Goal: Task Accomplishment & Management: Use online tool/utility

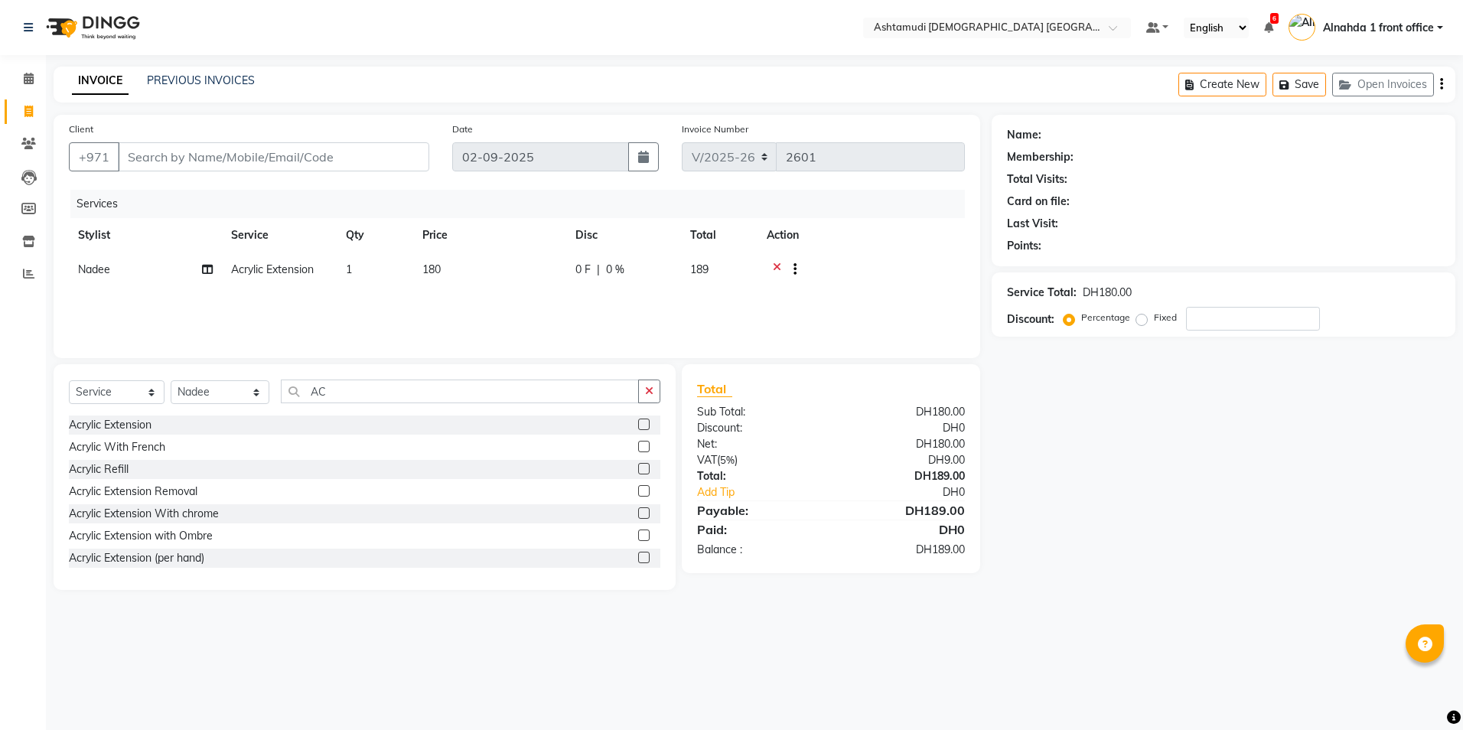
select select "7242"
select select "service"
select select "62799"
click at [134, 394] on select "Select Service Product Membership Package Voucher Prepaid Gift Card" at bounding box center [117, 392] width 96 height 24
select select "package"
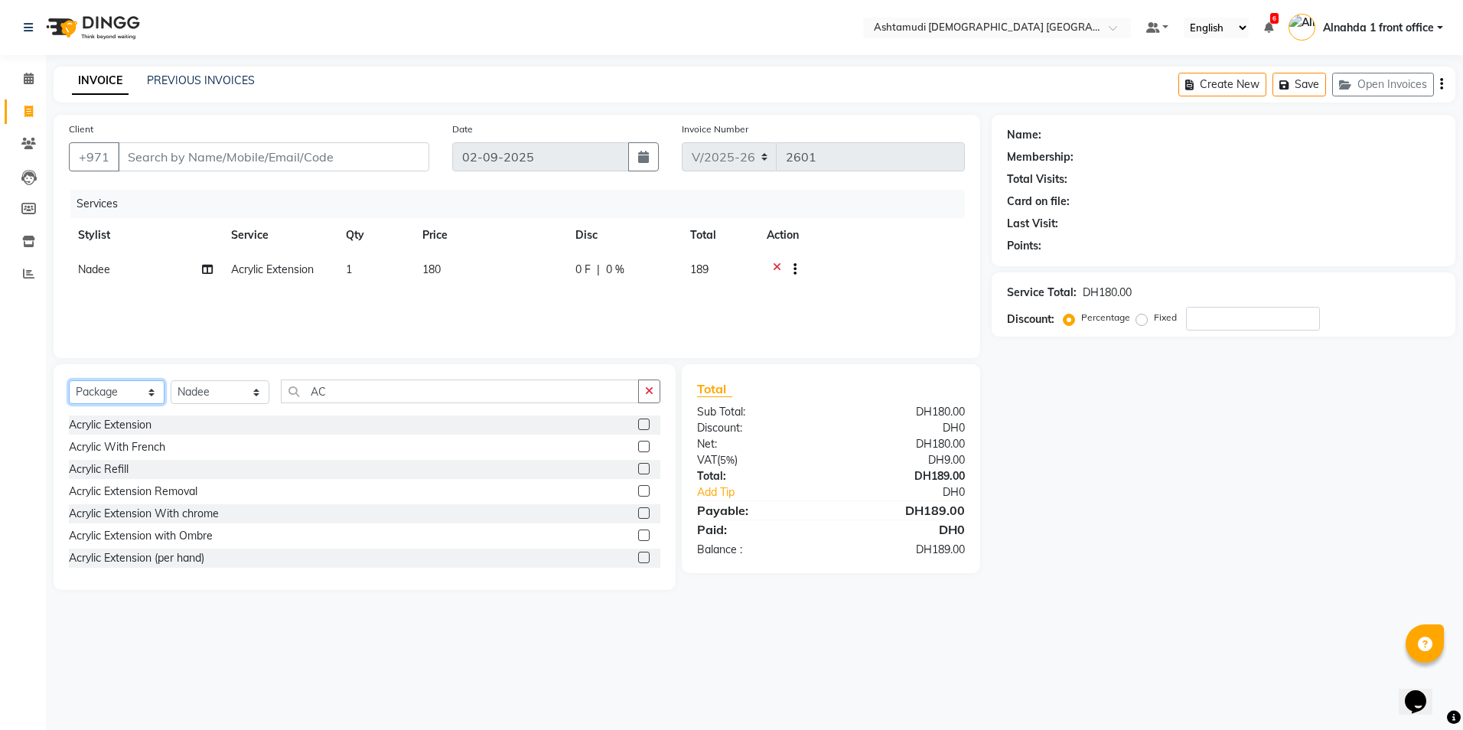
click at [69, 380] on select "Select Service Product Membership Package Voucher Prepaid Gift Card" at bounding box center [117, 392] width 96 height 24
click at [223, 382] on select "Select Stylist Alnahda 1 front office [PERSON_NAME] [PERSON_NAME] Staff INOKA […" at bounding box center [220, 392] width 99 height 24
select select "61839"
click at [171, 380] on select "Select Stylist Alnahda 1 front office [PERSON_NAME] [PERSON_NAME] Staff INOKA […" at bounding box center [220, 392] width 99 height 24
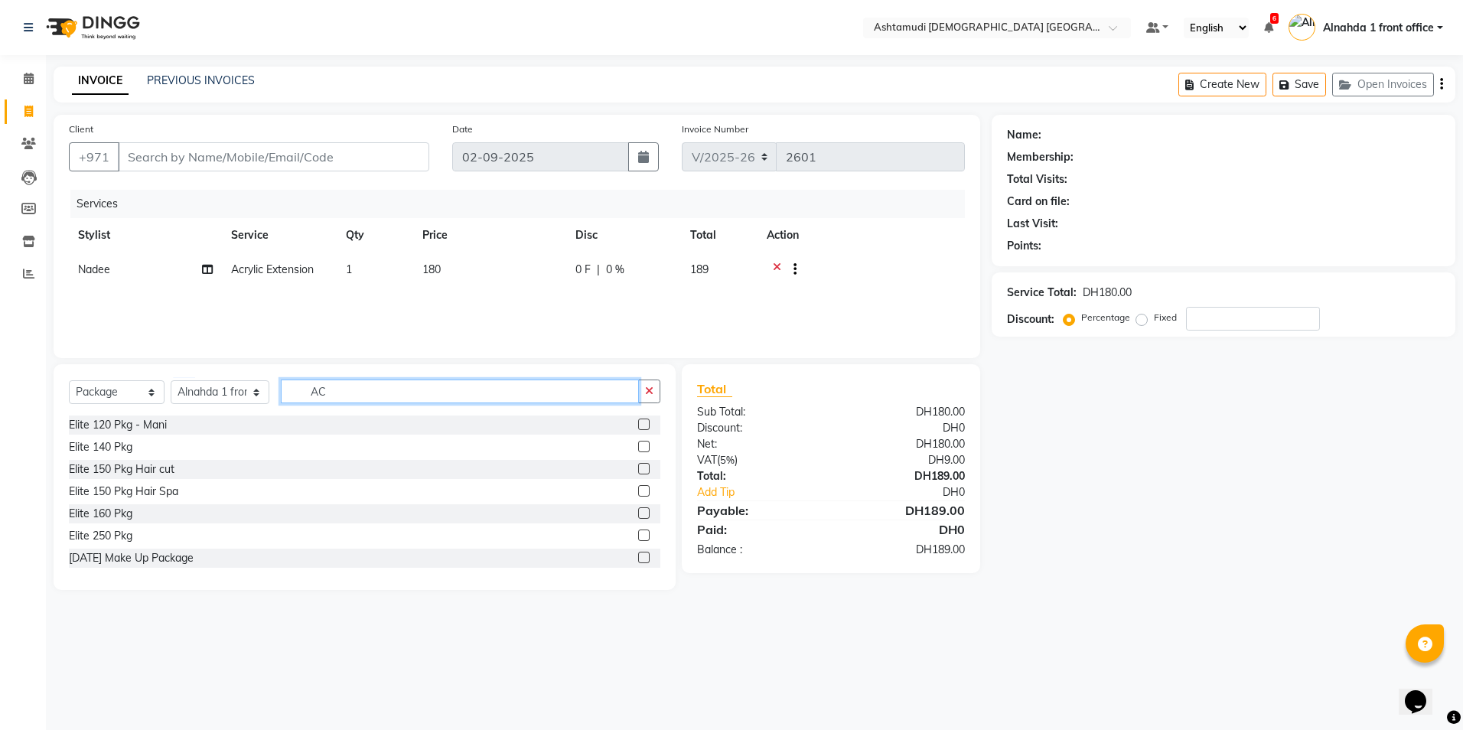
drag, startPoint x: 332, startPoint y: 389, endPoint x: 253, endPoint y: 392, distance: 78.8
click at [254, 392] on div "Select Service Product Membership Package Voucher Prepaid Gift Card Select Styl…" at bounding box center [364, 397] width 591 height 36
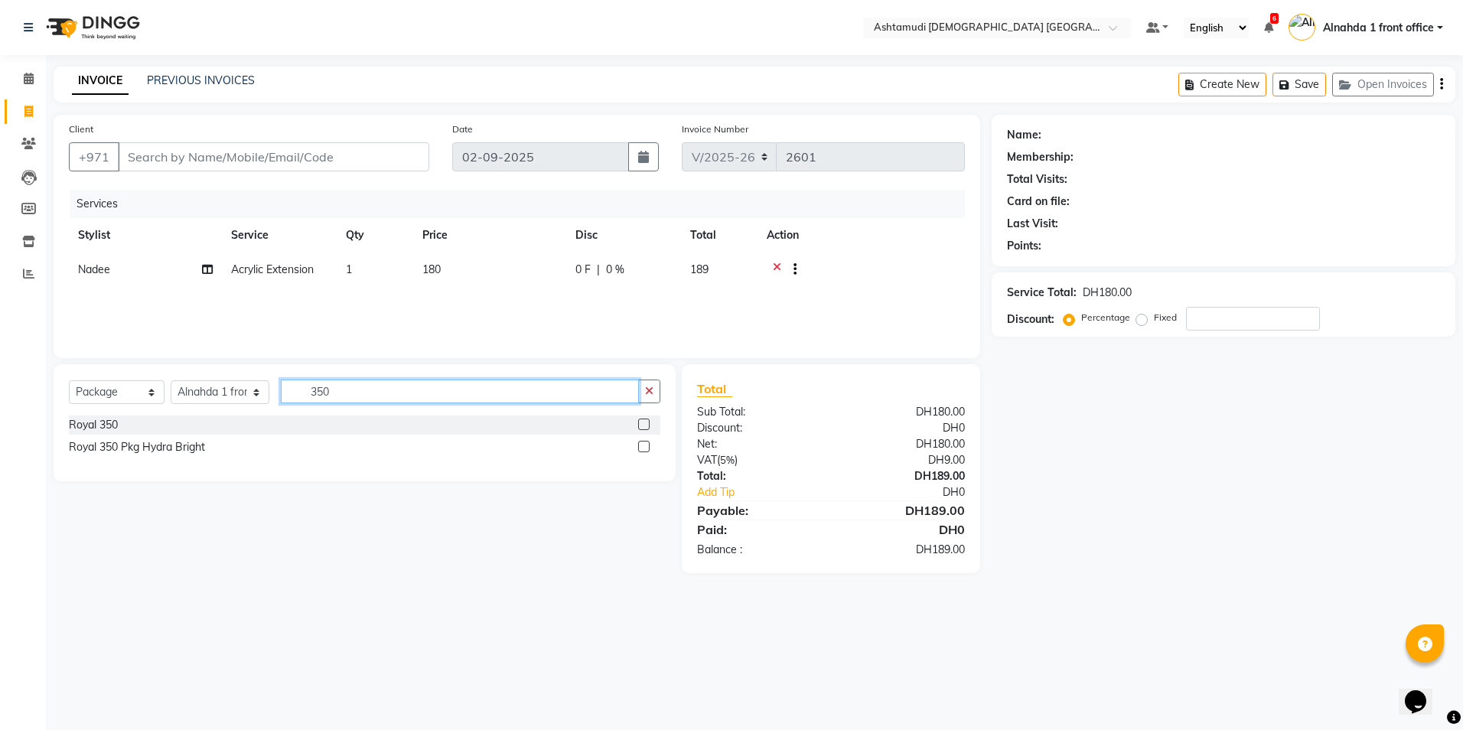
type input "350"
click at [643, 448] on label at bounding box center [643, 446] width 11 height 11
click at [643, 448] on input "checkbox" at bounding box center [643, 447] width 10 height 10
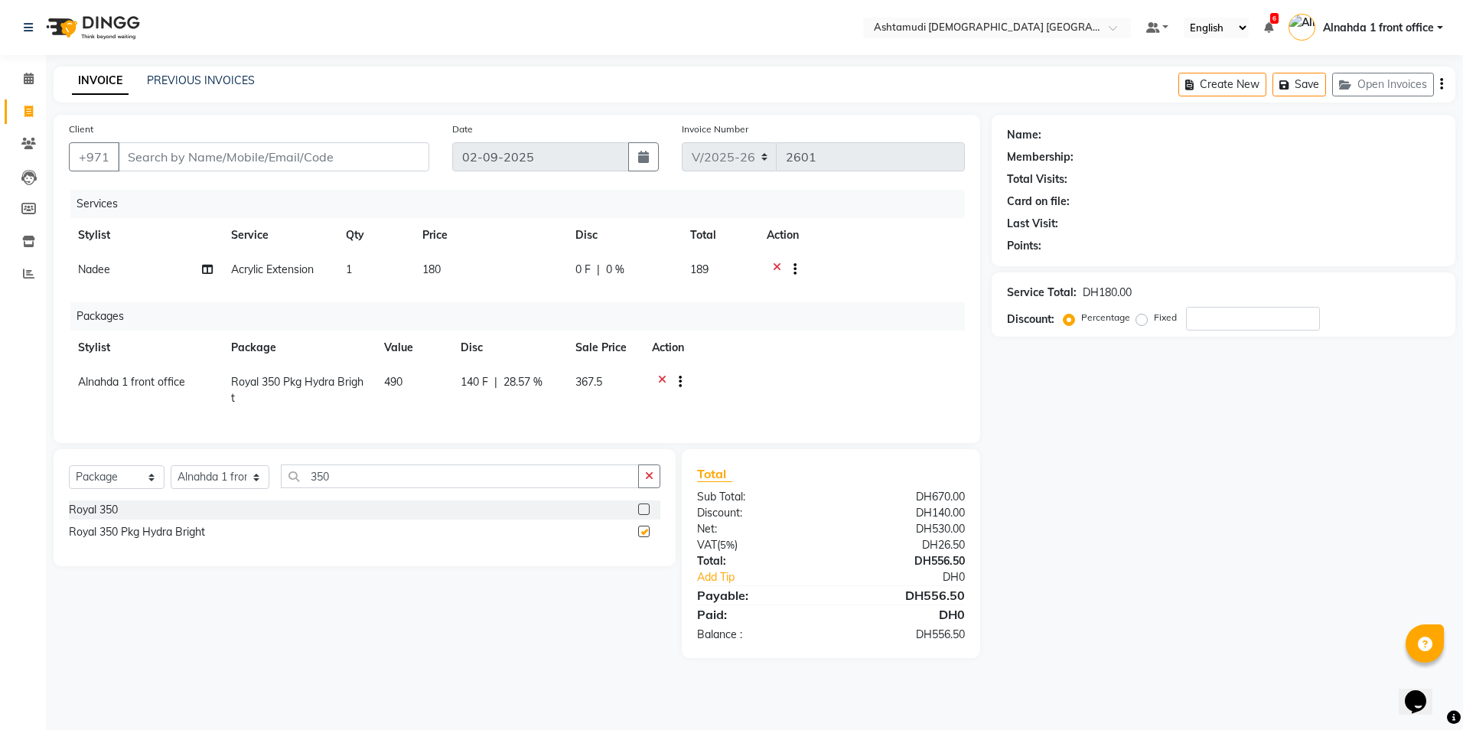
checkbox input "false"
click at [1232, 316] on input "number" at bounding box center [1253, 319] width 134 height 24
type input "15"
click at [1356, 485] on div "Name: Membership: Total Visits: Card on file: Last Visit: Points: Service Total…" at bounding box center [1228, 386] width 475 height 543
click at [181, 150] on input "Client" at bounding box center [273, 156] width 311 height 29
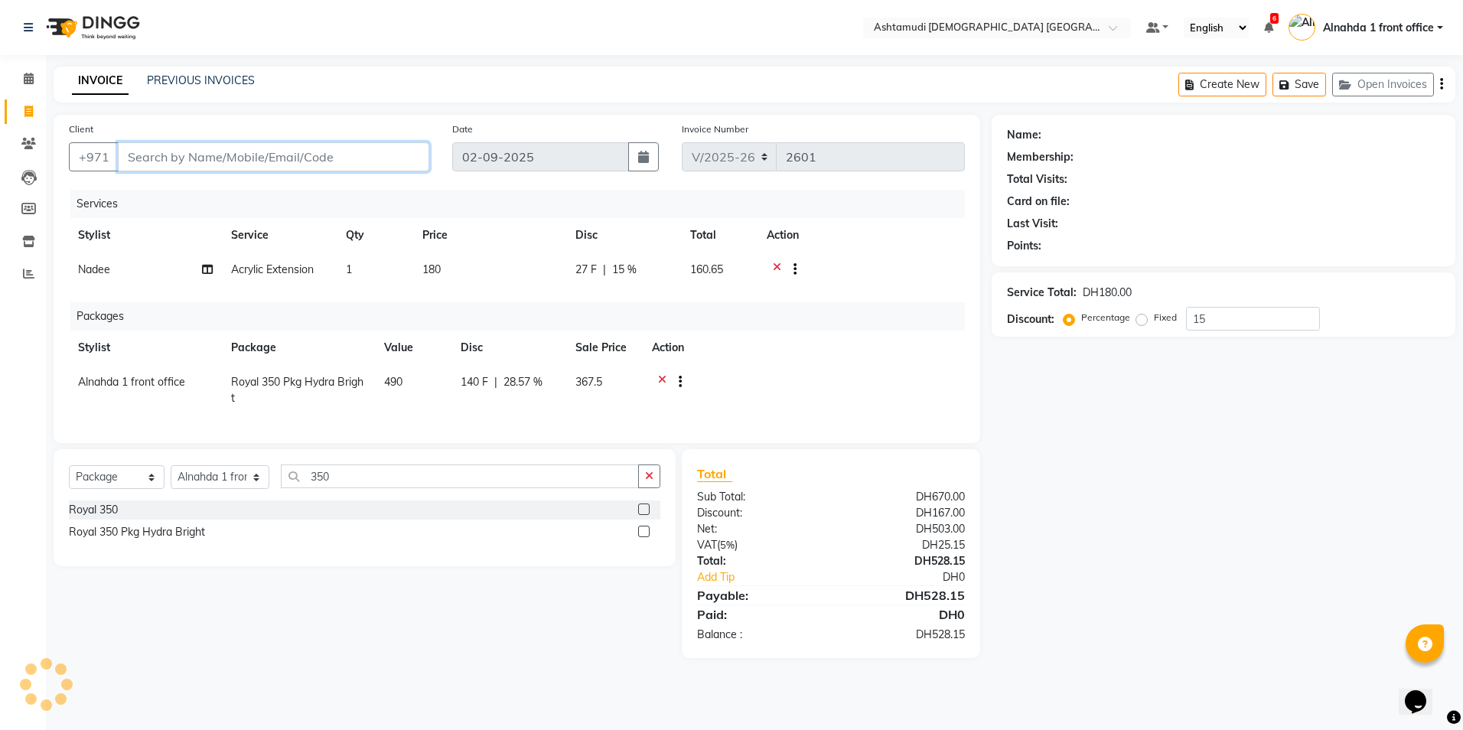
type input "5"
type input "0"
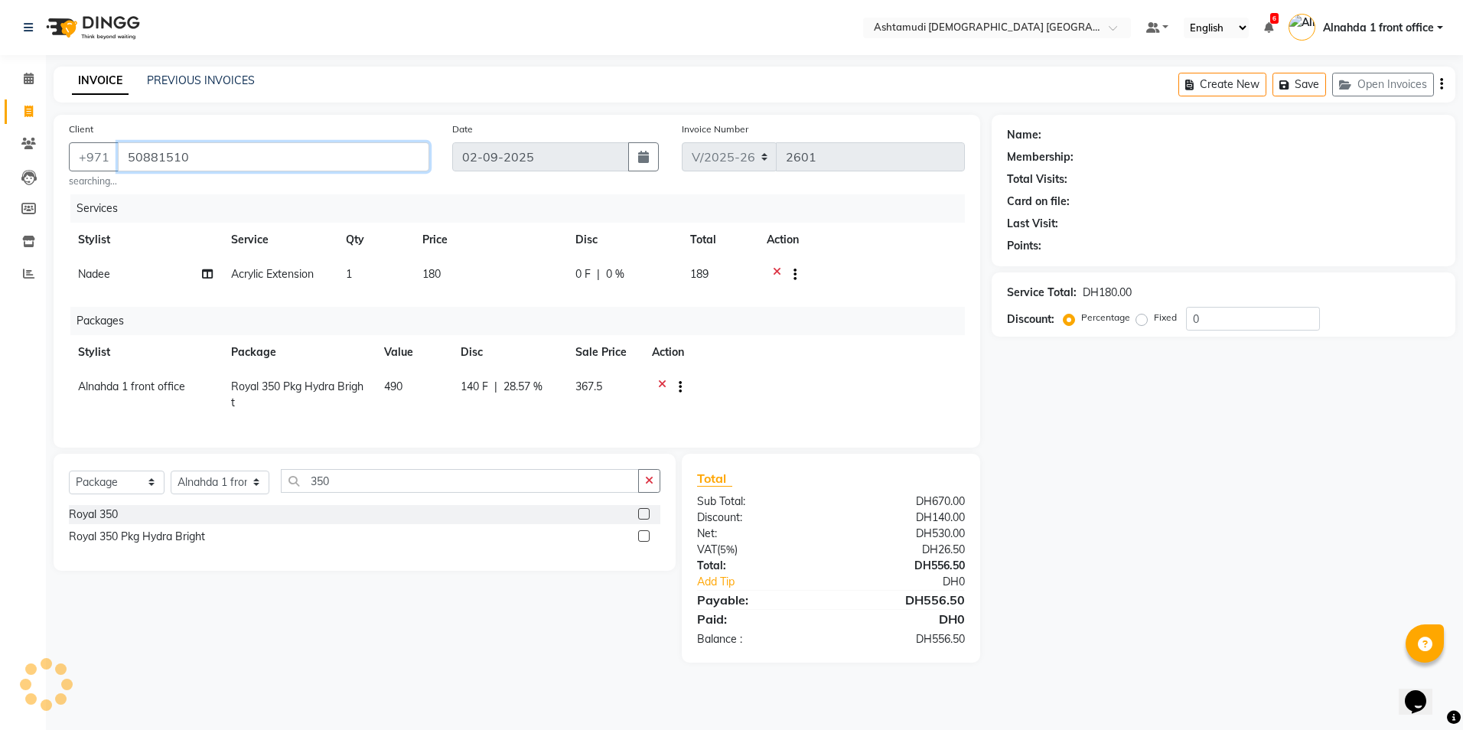
type input "508815107"
drag, startPoint x: 203, startPoint y: 161, endPoint x: 109, endPoint y: 162, distance: 94.1
click at [109, 162] on div "[PHONE_NUMBER]" at bounding box center [249, 156] width 360 height 29
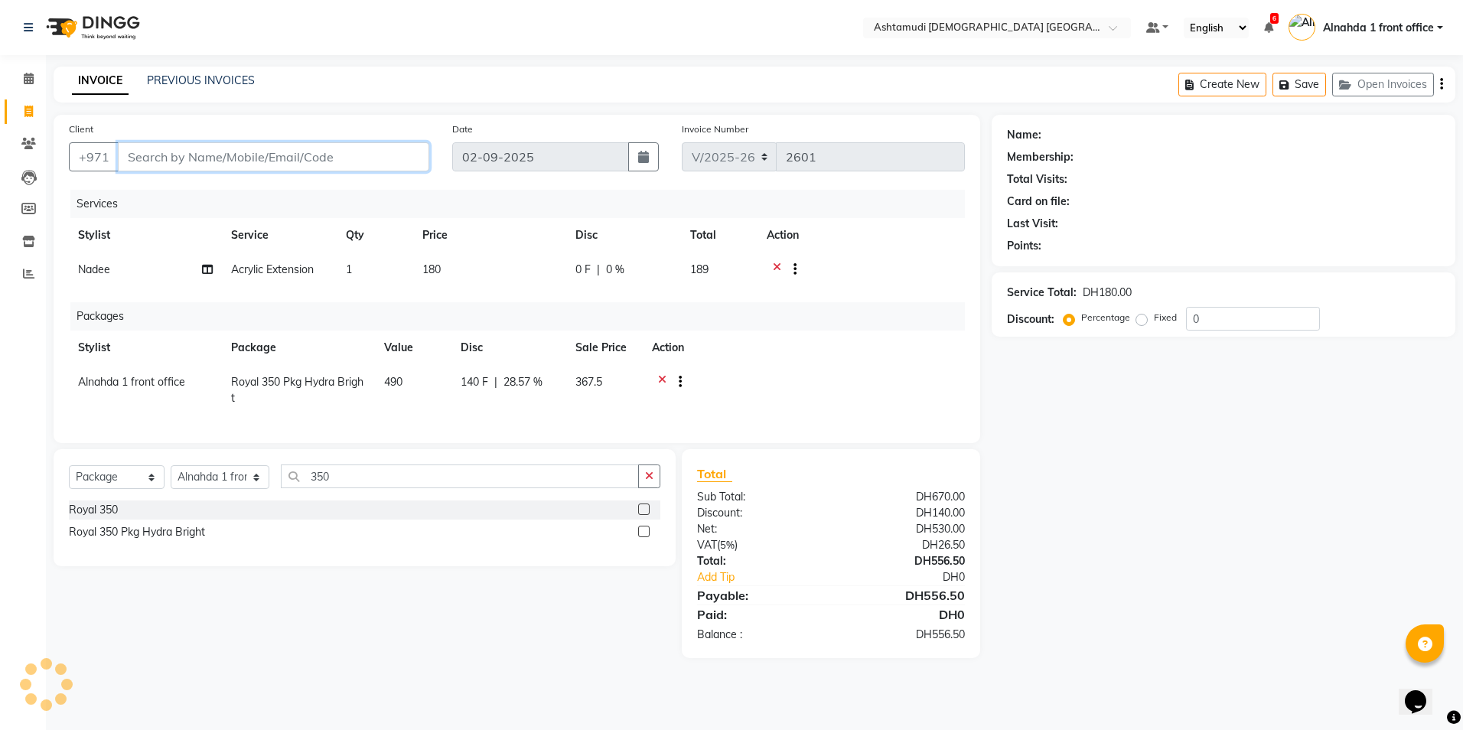
paste input "508815107"
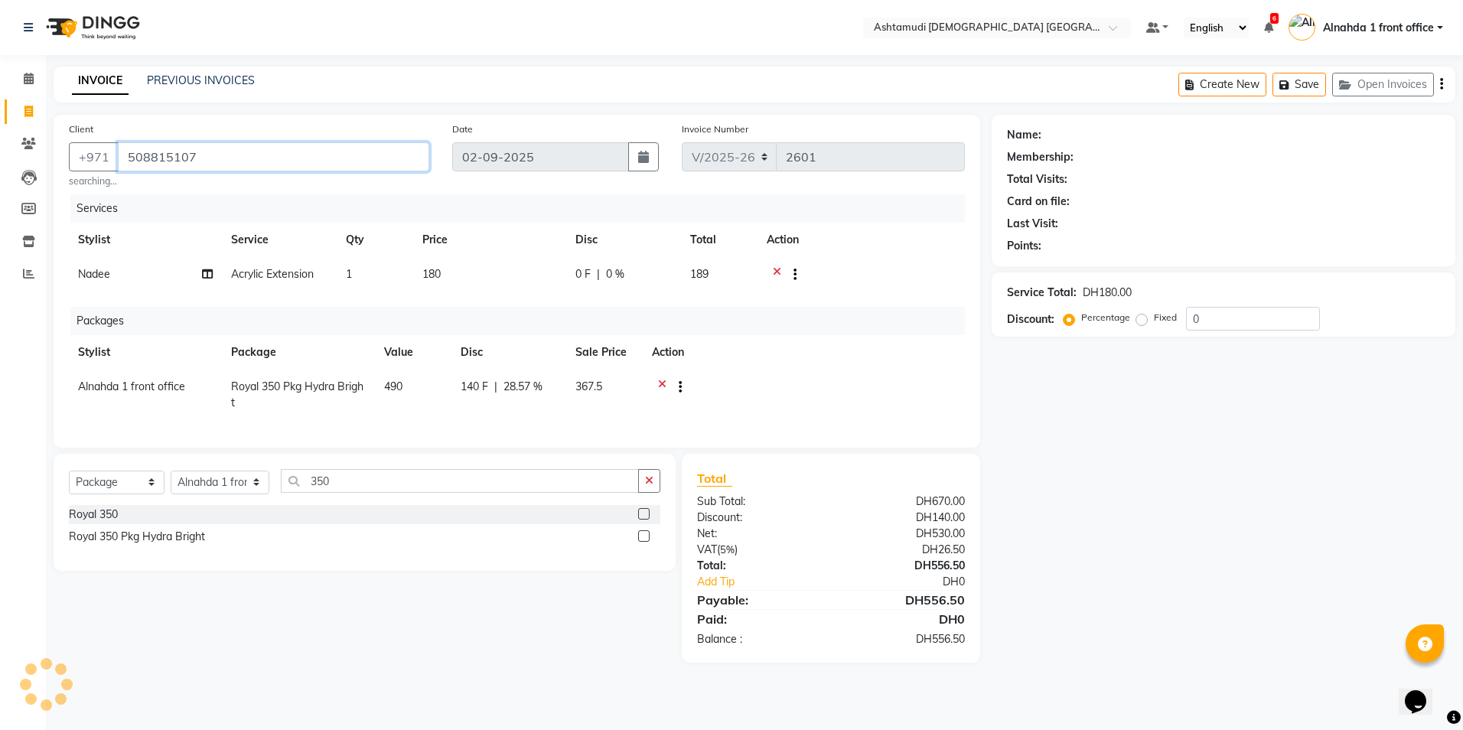
type input "508815107"
drag, startPoint x: 220, startPoint y: 160, endPoint x: 132, endPoint y: 147, distance: 89.7
click at [132, 147] on input "508815107" at bounding box center [234, 156] width 233 height 29
click at [204, 154] on input "508815107" at bounding box center [234, 156] width 233 height 29
drag, startPoint x: 204, startPoint y: 154, endPoint x: 131, endPoint y: 154, distance: 73.4
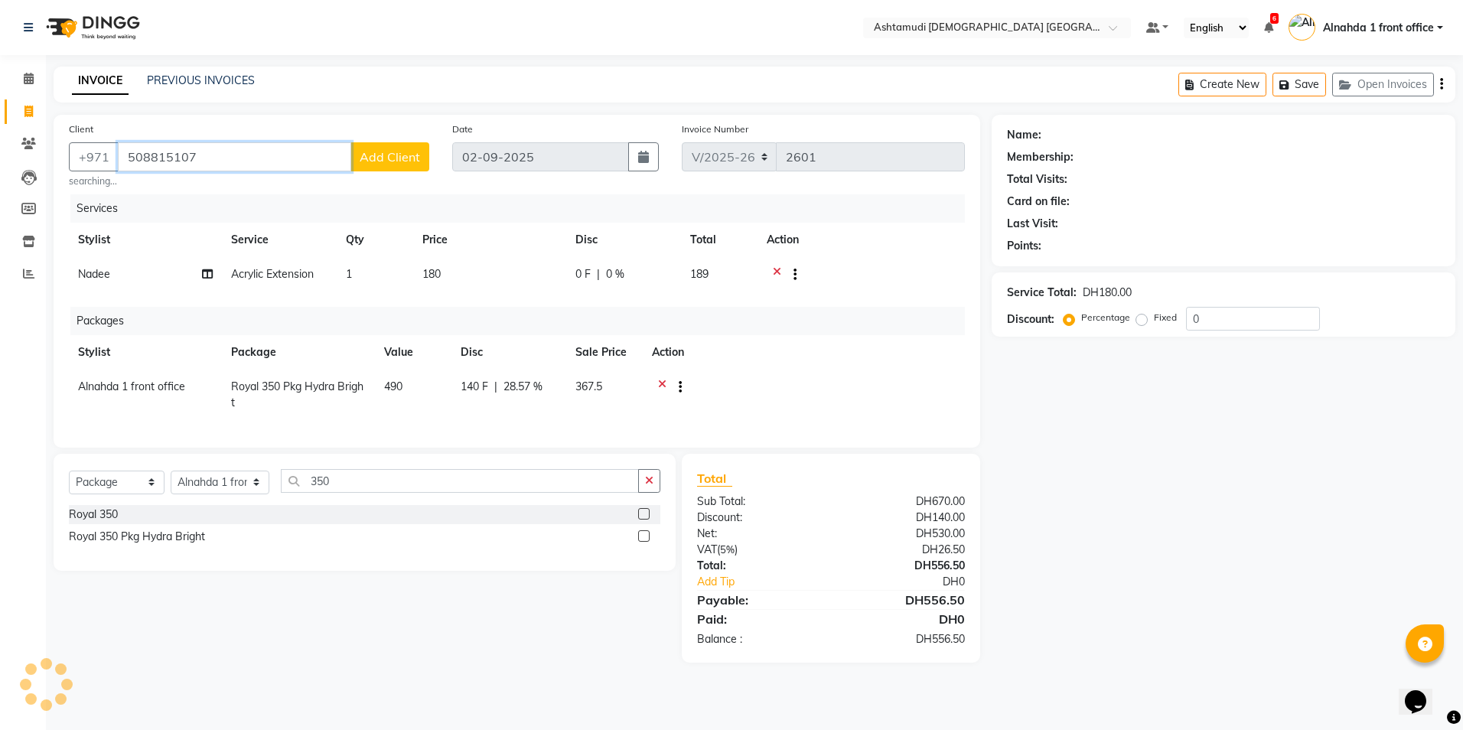
click at [131, 154] on input "508815107" at bounding box center [234, 156] width 233 height 29
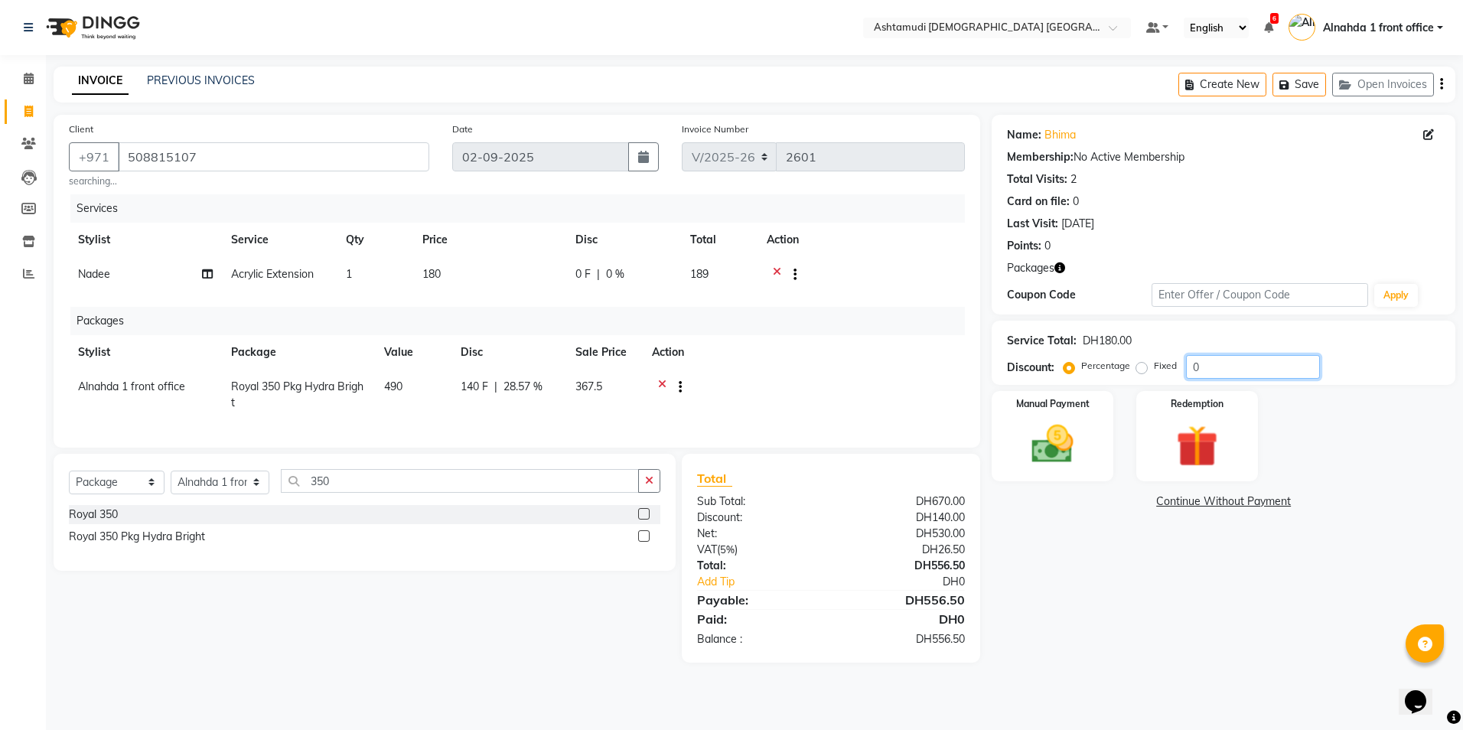
click at [1237, 367] on input "0" at bounding box center [1253, 367] width 134 height 24
type input "015"
click at [1069, 435] on img at bounding box center [1052, 444] width 71 height 50
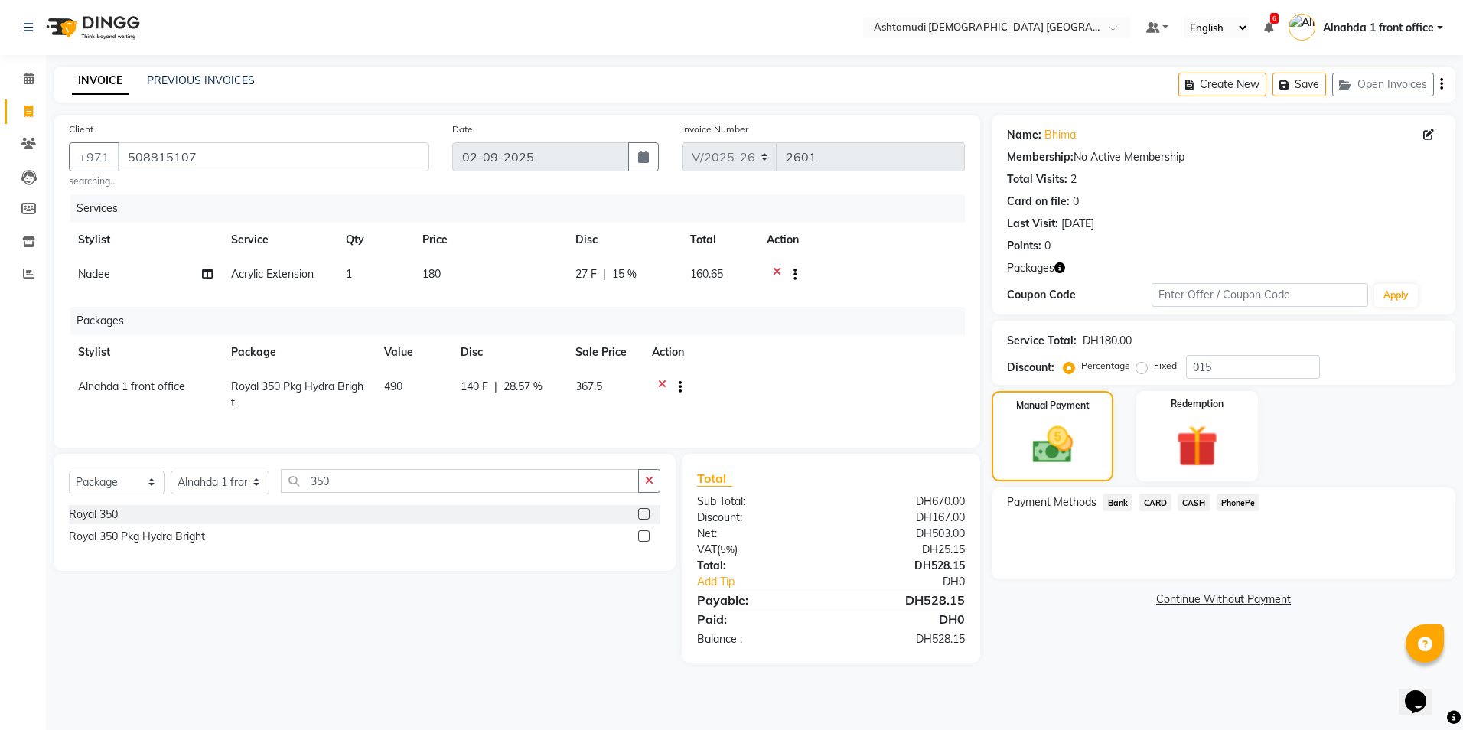
drag, startPoint x: 1155, startPoint y: 499, endPoint x: 1152, endPoint y: 516, distance: 17.9
click at [1154, 500] on span "CARD" at bounding box center [1154, 502] width 33 height 18
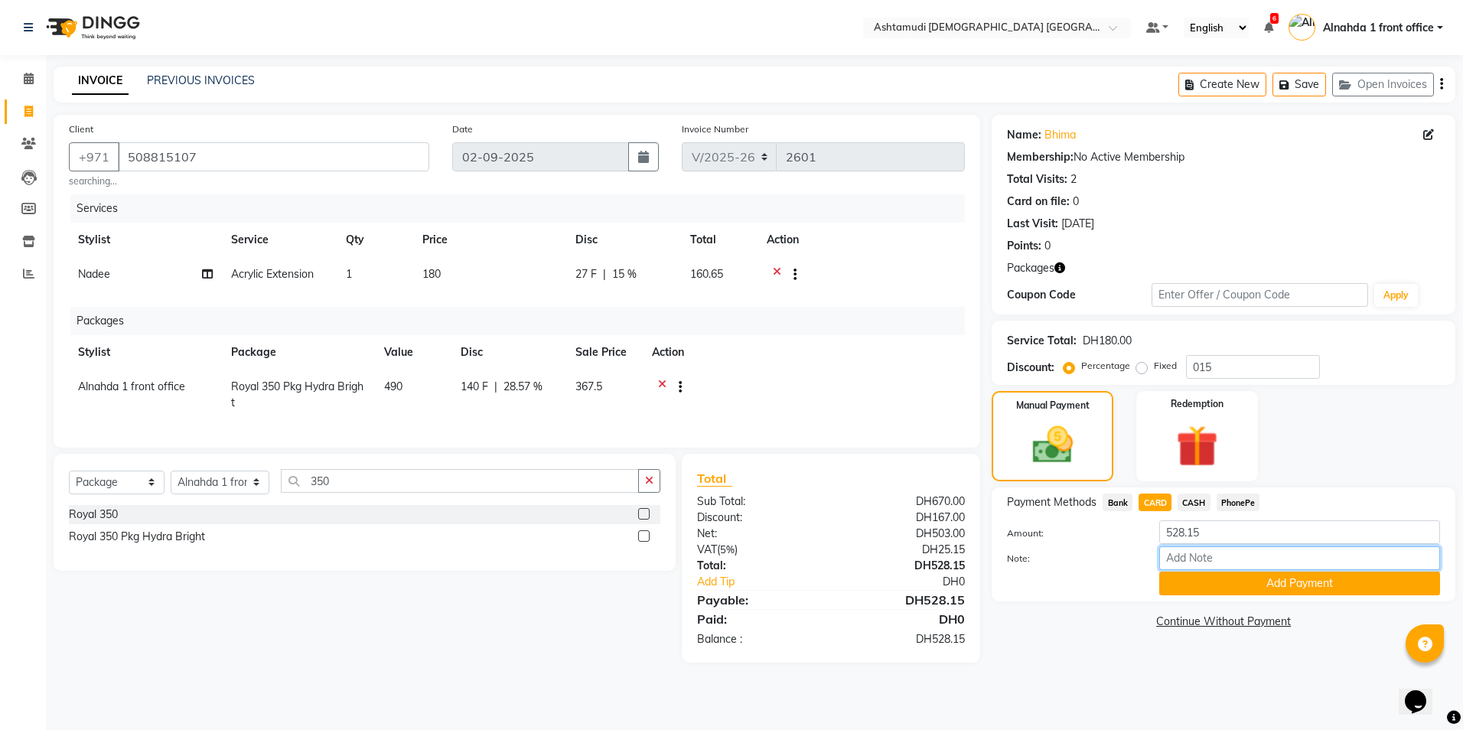
click at [1167, 551] on input "Note:" at bounding box center [1299, 558] width 281 height 24
type input "amala"
click at [1213, 581] on button "Add Payment" at bounding box center [1299, 583] width 281 height 24
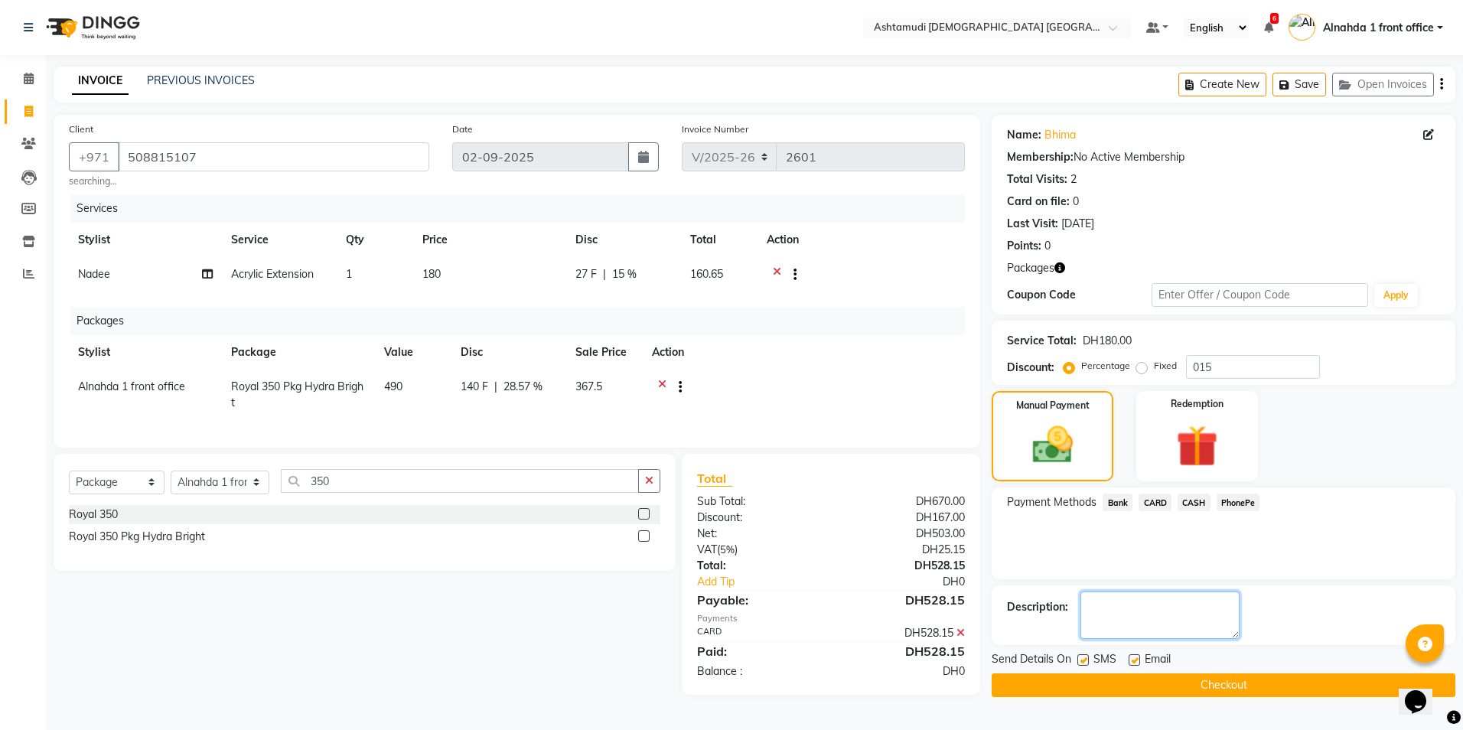
click at [1184, 607] on textarea at bounding box center [1159, 614] width 159 height 47
type textarea "6444"
click at [1115, 692] on button "Checkout" at bounding box center [1223, 685] width 464 height 24
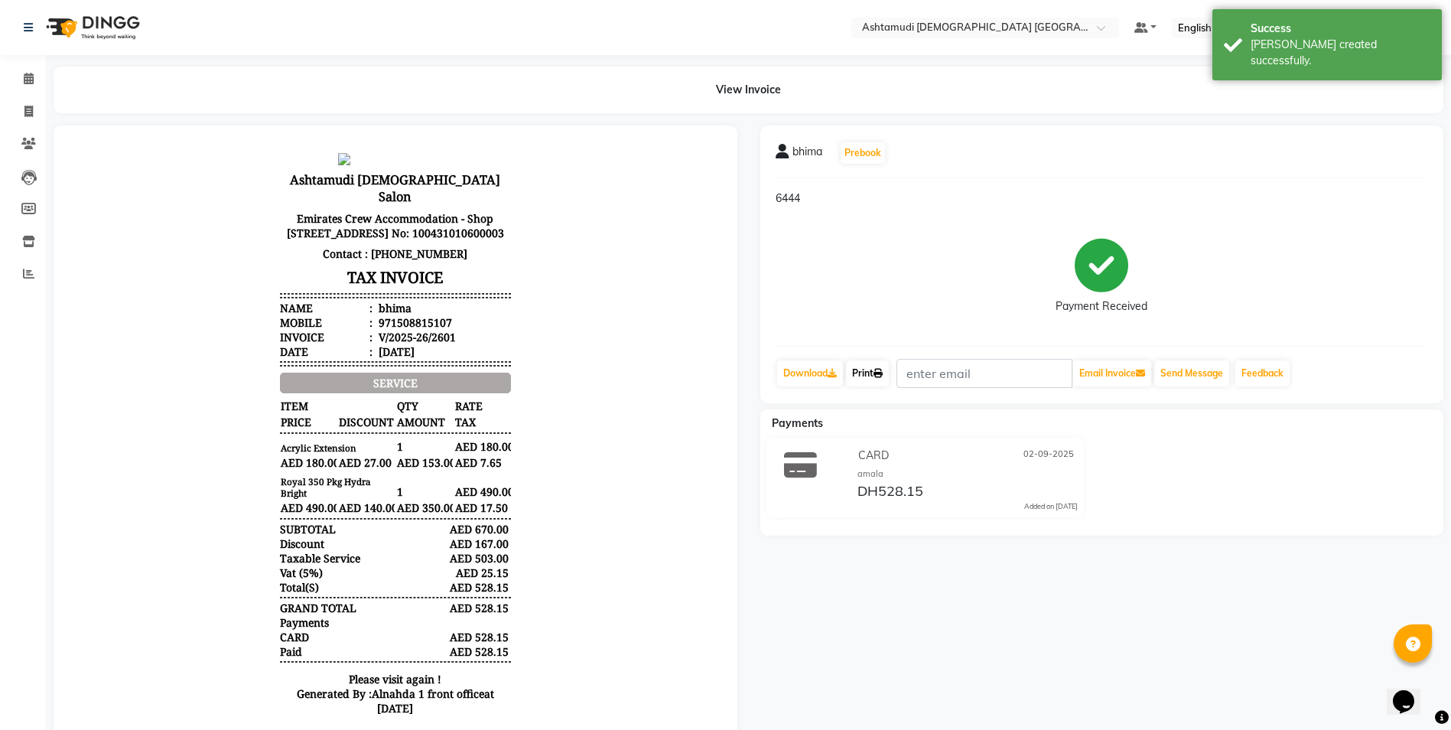
click at [880, 371] on icon at bounding box center [878, 373] width 9 height 9
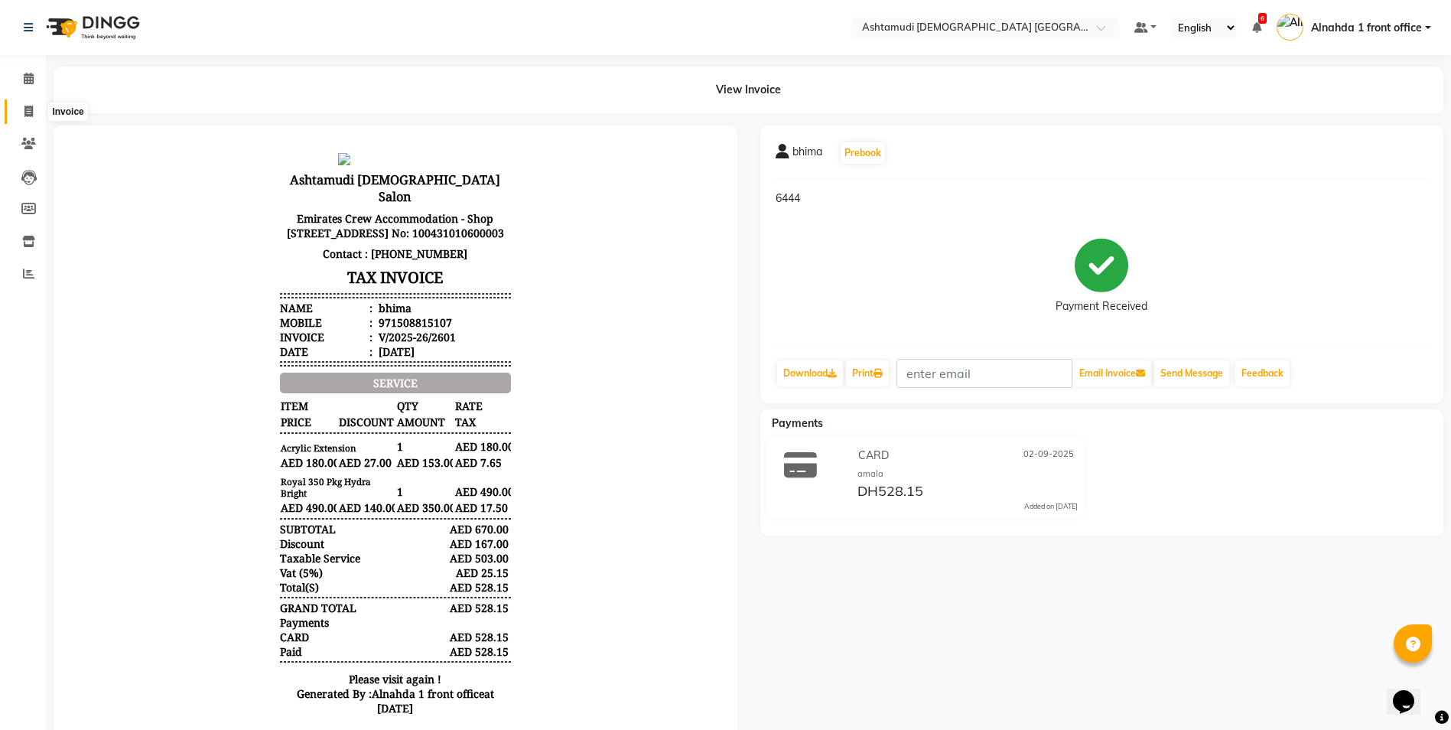
click at [32, 109] on icon at bounding box center [28, 111] width 8 height 11
select select "service"
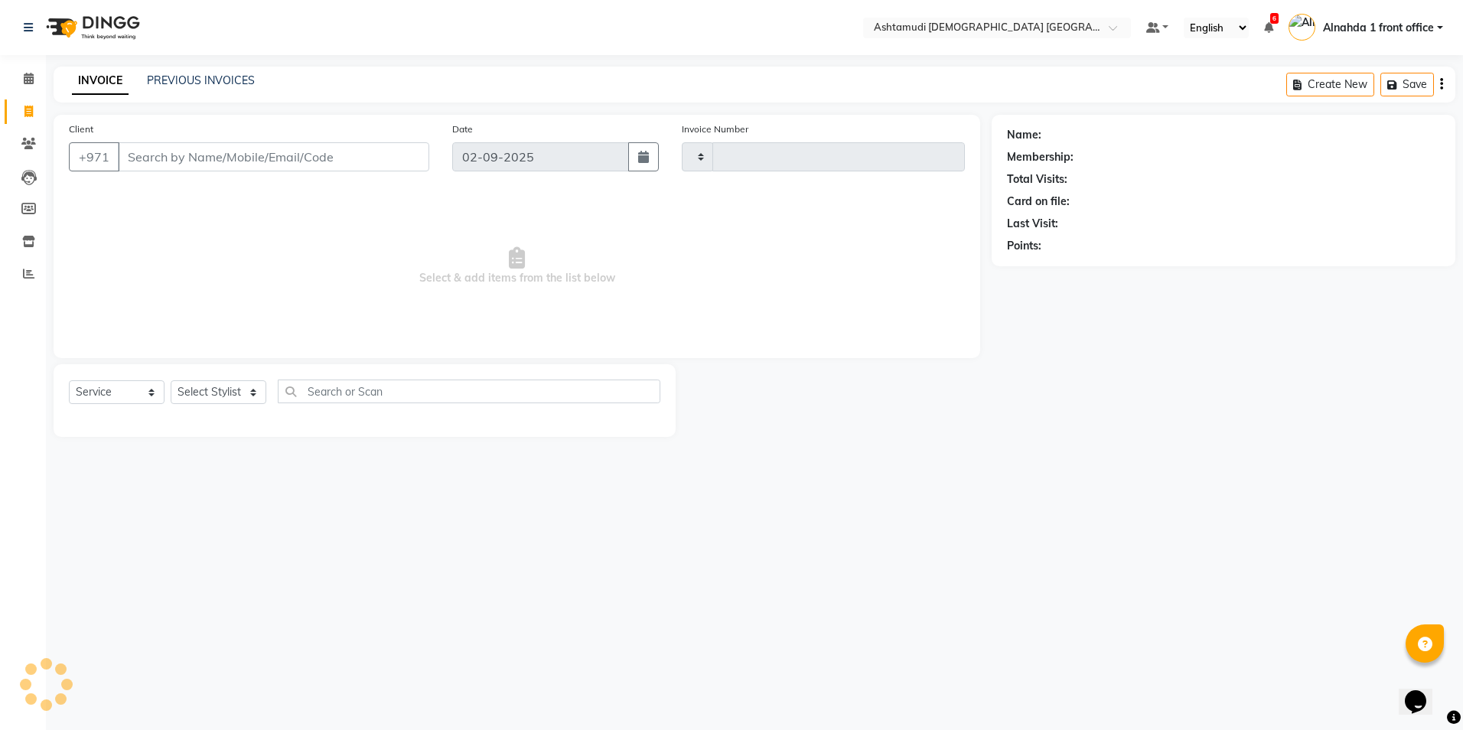
type input "2602"
select select "7242"
click at [151, 156] on input "Client" at bounding box center [273, 156] width 311 height 29
type input "508815107"
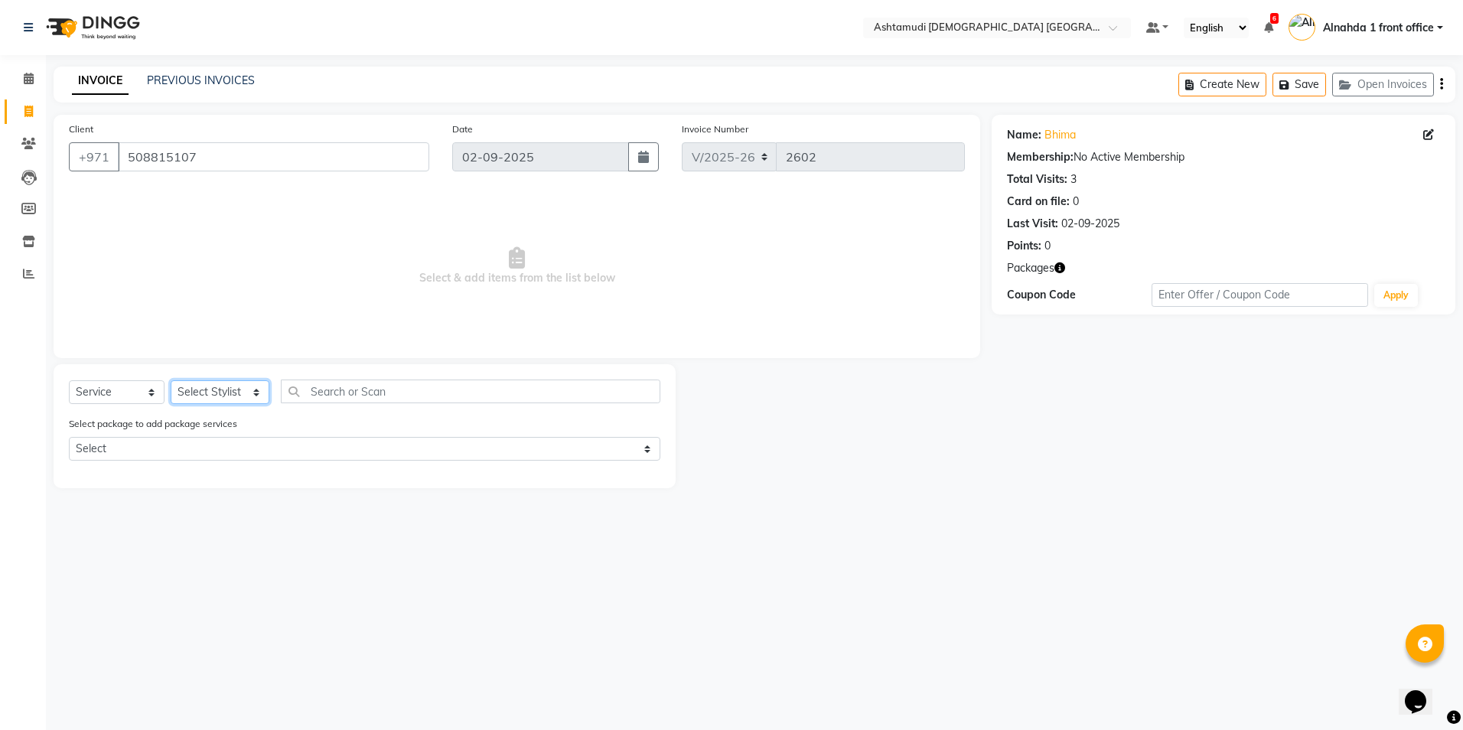
click at [214, 387] on select "Select Stylist Alnahda 1 front office [PERSON_NAME] [PERSON_NAME] Staff INOKA […" at bounding box center [220, 392] width 99 height 24
select select "87615"
click at [171, 380] on select "Select Stylist Alnahda 1 front office [PERSON_NAME] [PERSON_NAME] Staff INOKA […" at bounding box center [220, 392] width 99 height 24
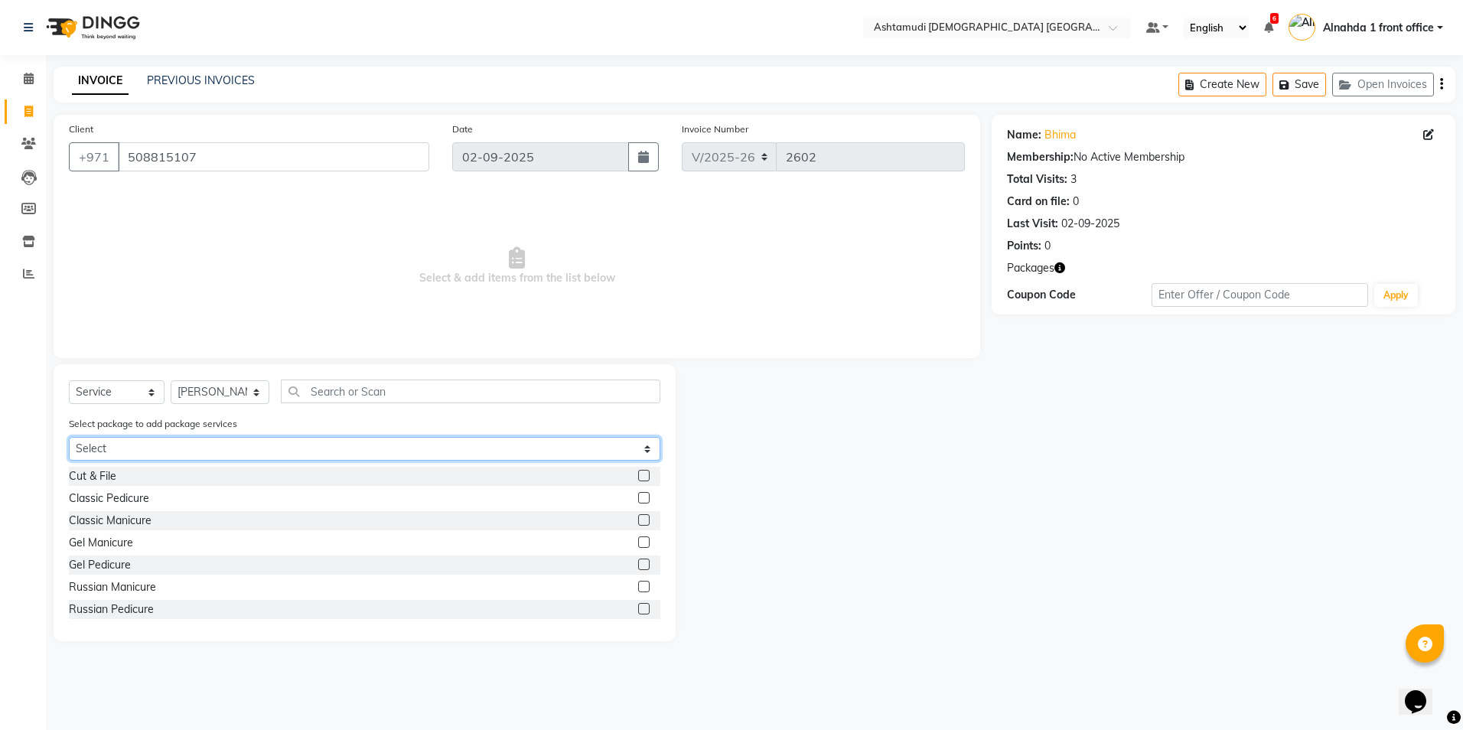
click at [221, 447] on select "Select Royal 350 Pkg Hydra Bright Elite 140 Pkg" at bounding box center [364, 449] width 591 height 24
click at [69, 437] on select "Select Royal 350 Pkg Hydra Bright Elite 140 Pkg" at bounding box center [364, 449] width 591 height 24
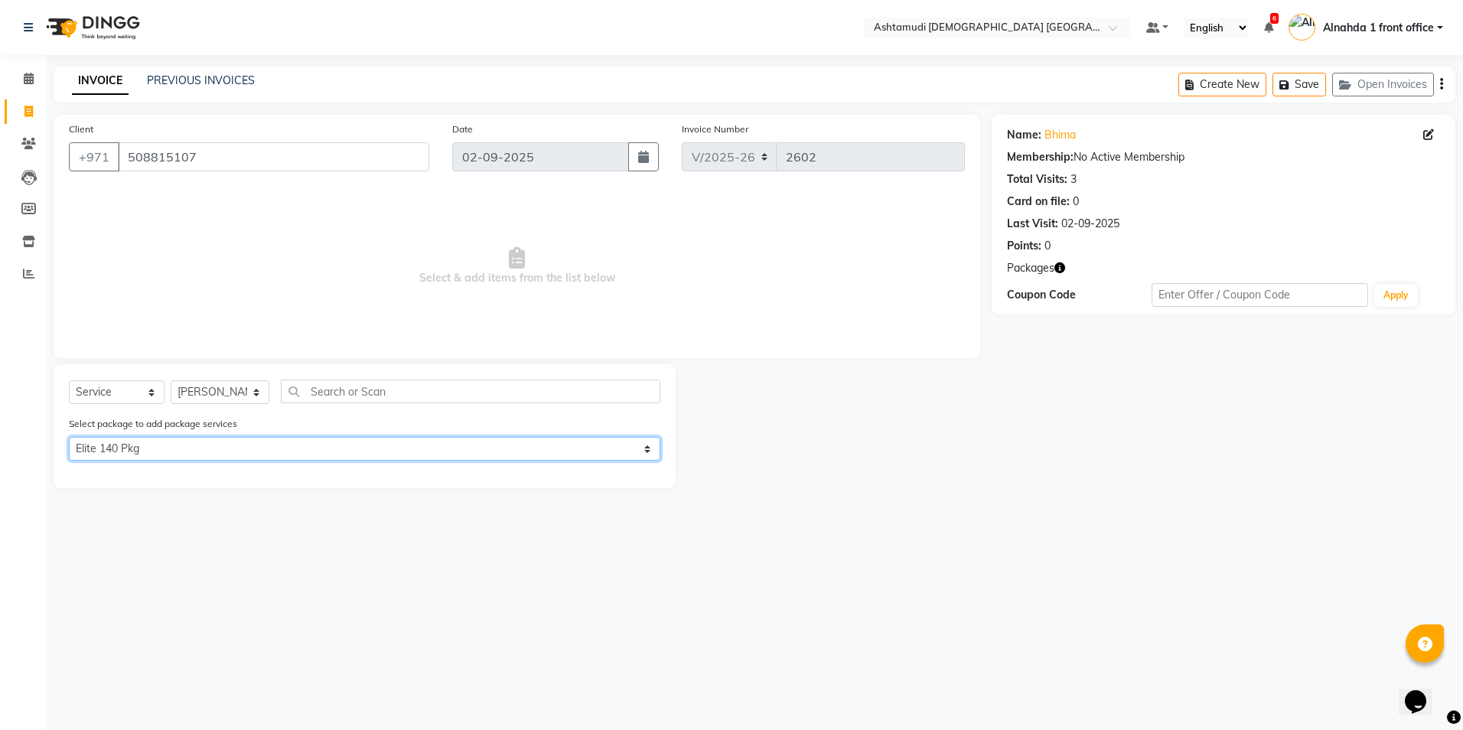
drag, startPoint x: 210, startPoint y: 445, endPoint x: 206, endPoint y: 459, distance: 14.5
click at [210, 445] on select "Select Royal 350 Pkg Hydra Bright Elite 140 Pkg" at bounding box center [364, 449] width 591 height 24
select select "1: Object"
click at [69, 437] on select "Select Royal 350 Pkg Hydra Bright Elite 140 Pkg" at bounding box center [364, 449] width 591 height 24
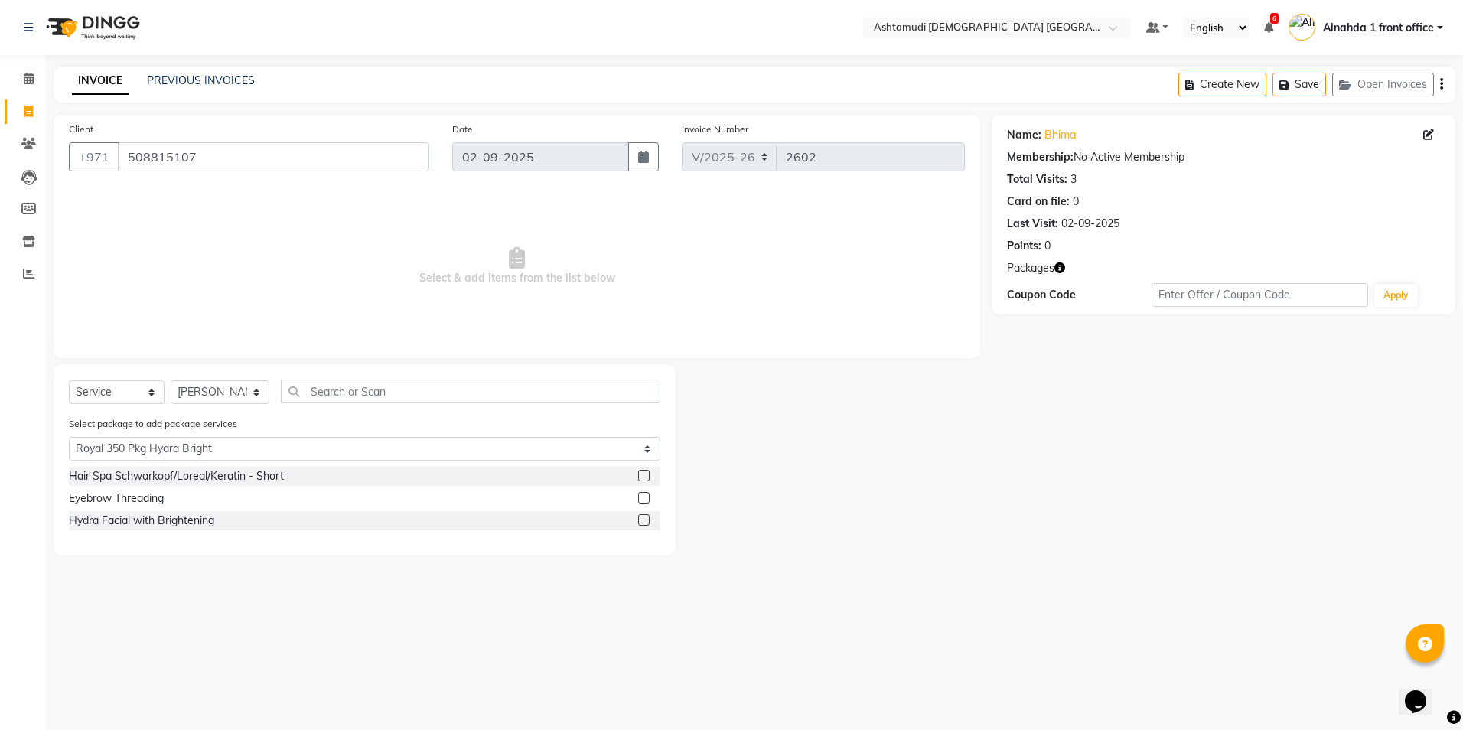
click at [641, 521] on label at bounding box center [643, 519] width 11 height 11
click at [641, 521] on input "checkbox" at bounding box center [643, 521] width 10 height 10
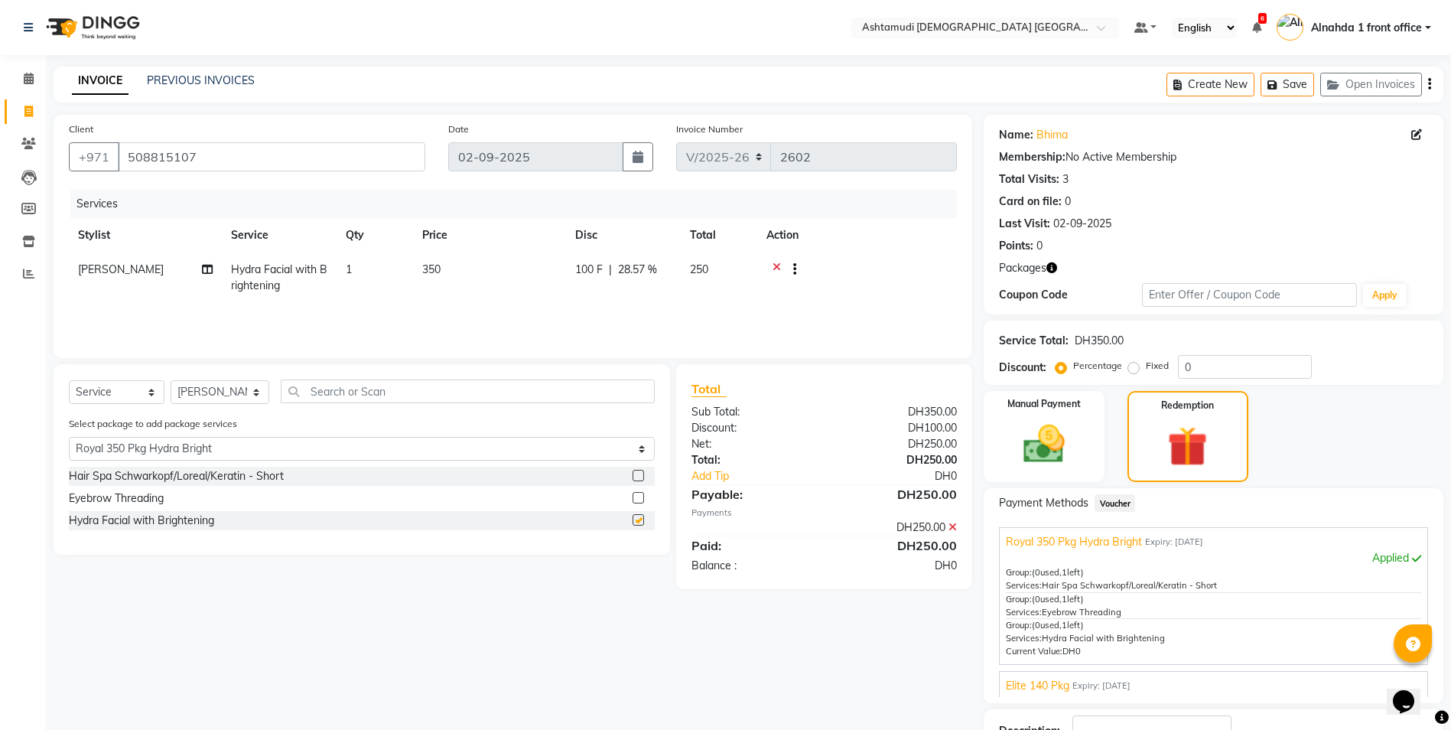
checkbox input "false"
click at [639, 496] on label at bounding box center [638, 497] width 11 height 11
click at [639, 496] on input "checkbox" at bounding box center [638, 498] width 10 height 10
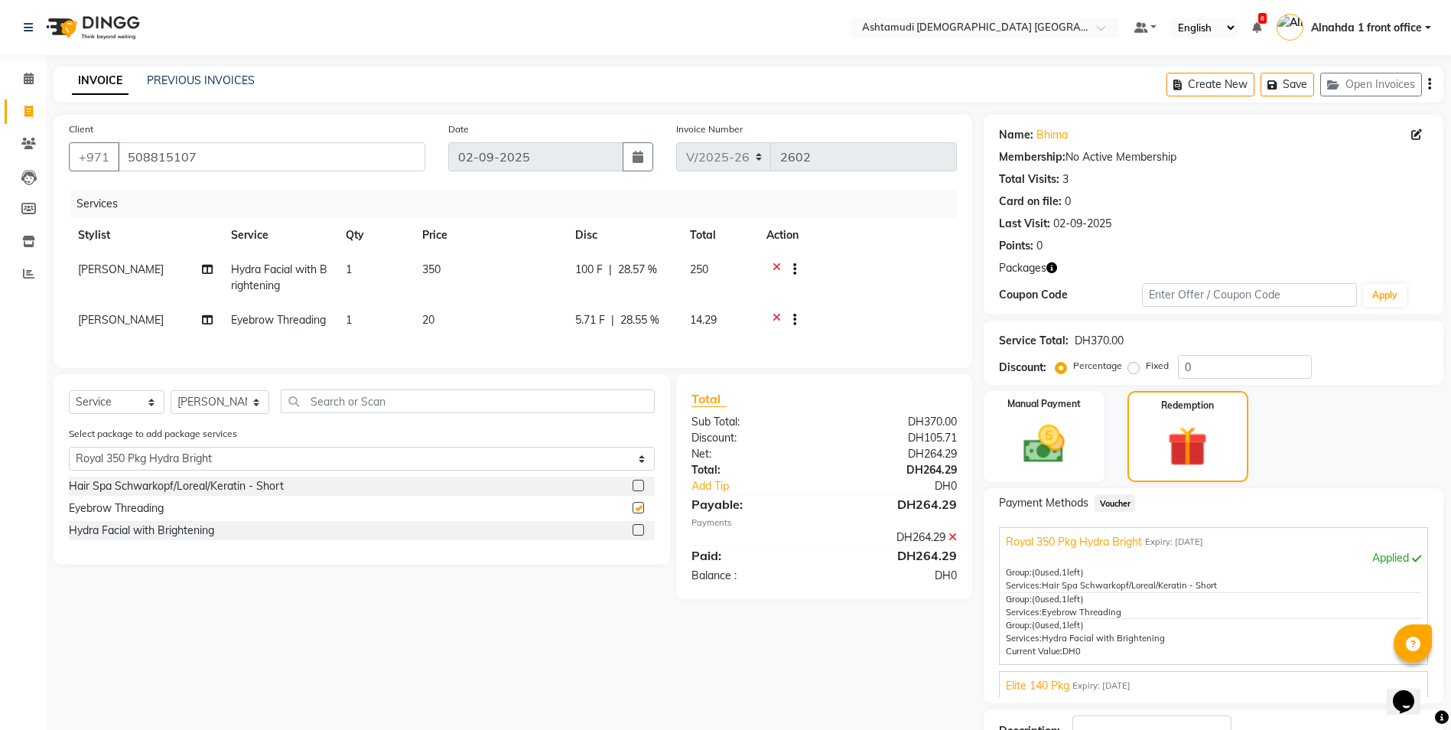
checkbox input "false"
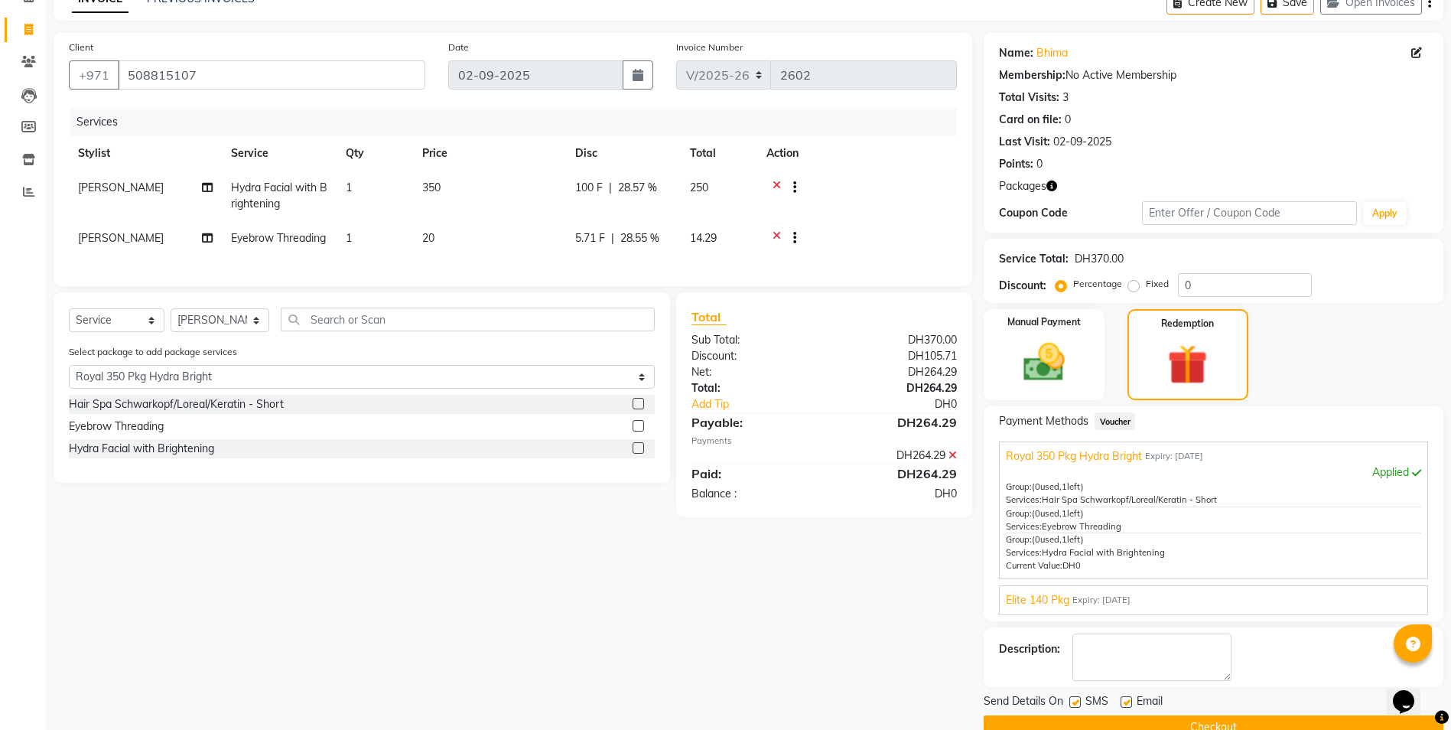
scroll to position [114, 0]
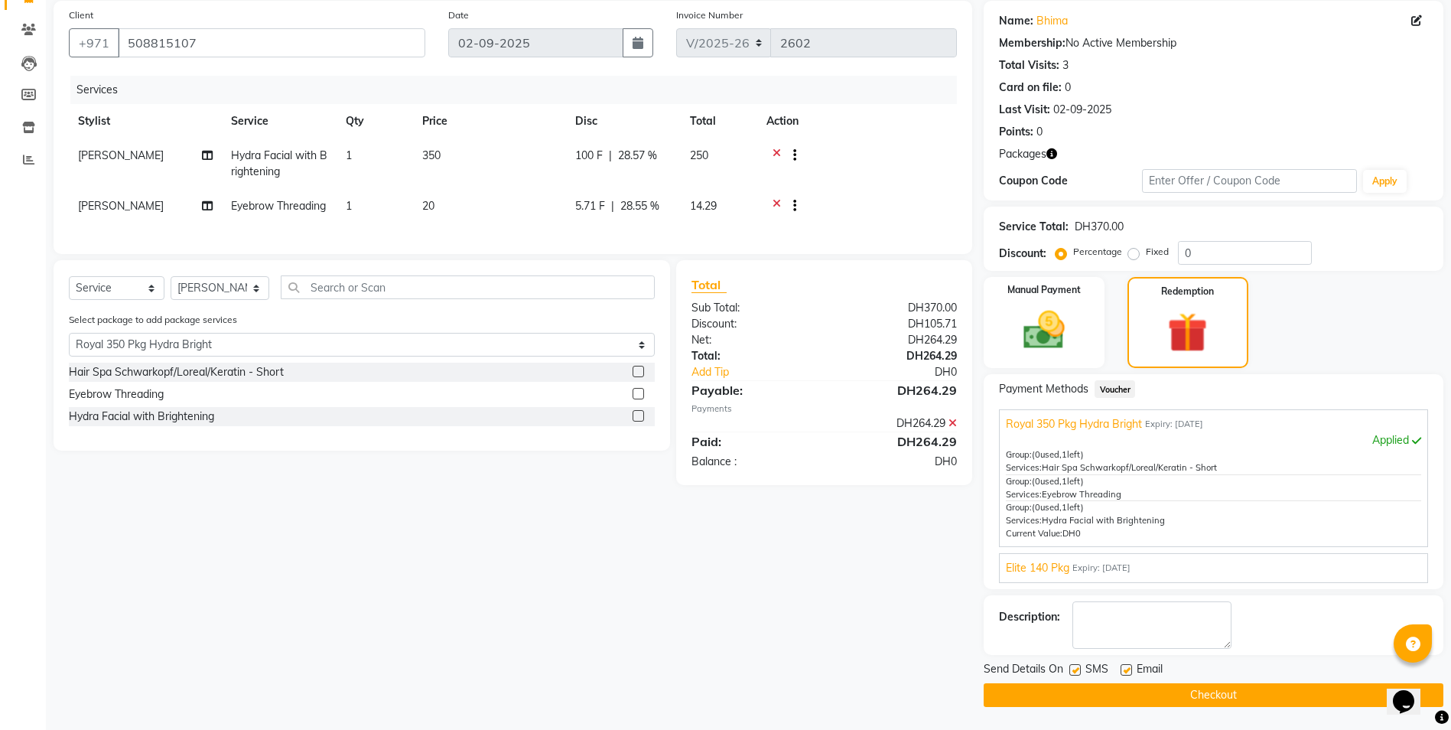
click at [1125, 699] on button "Checkout" at bounding box center [1214, 695] width 460 height 24
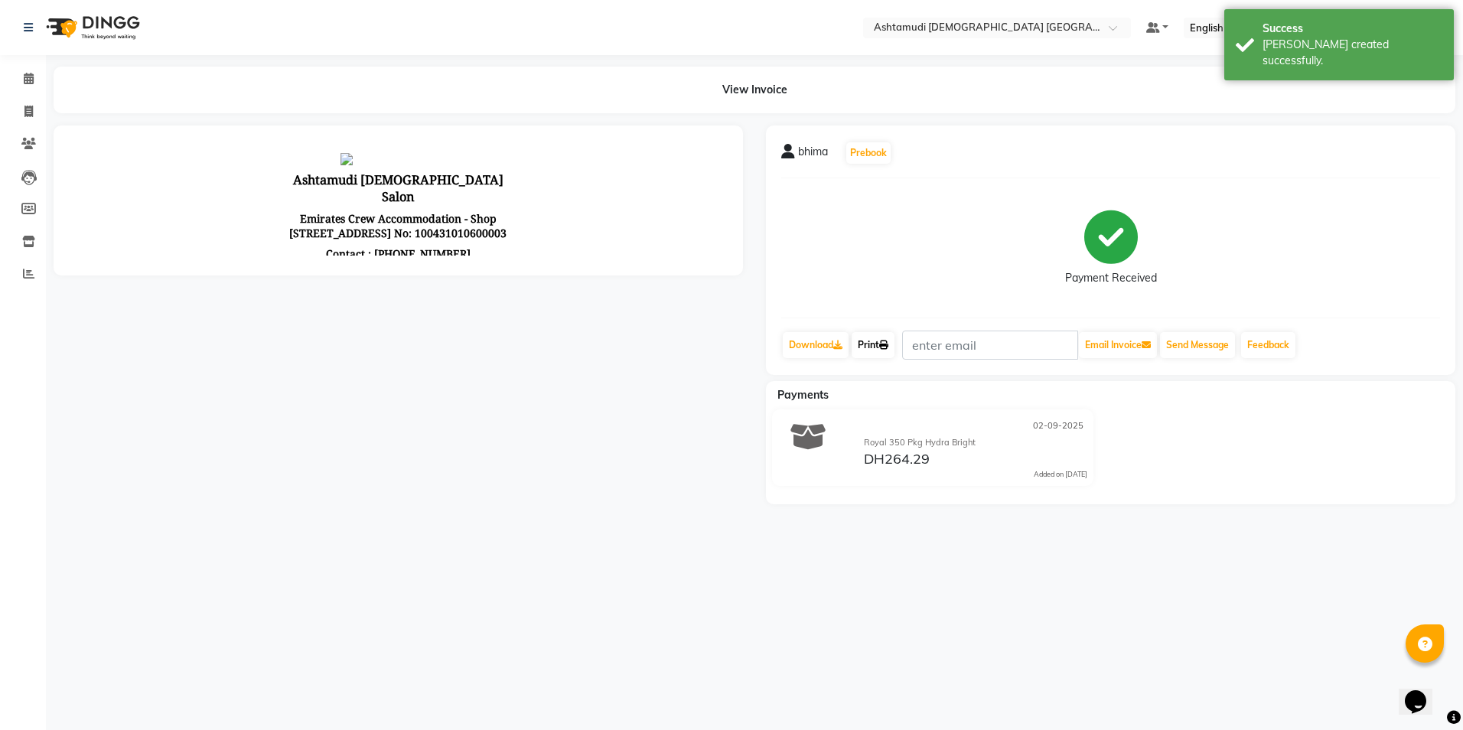
click at [884, 349] on icon at bounding box center [883, 344] width 9 height 9
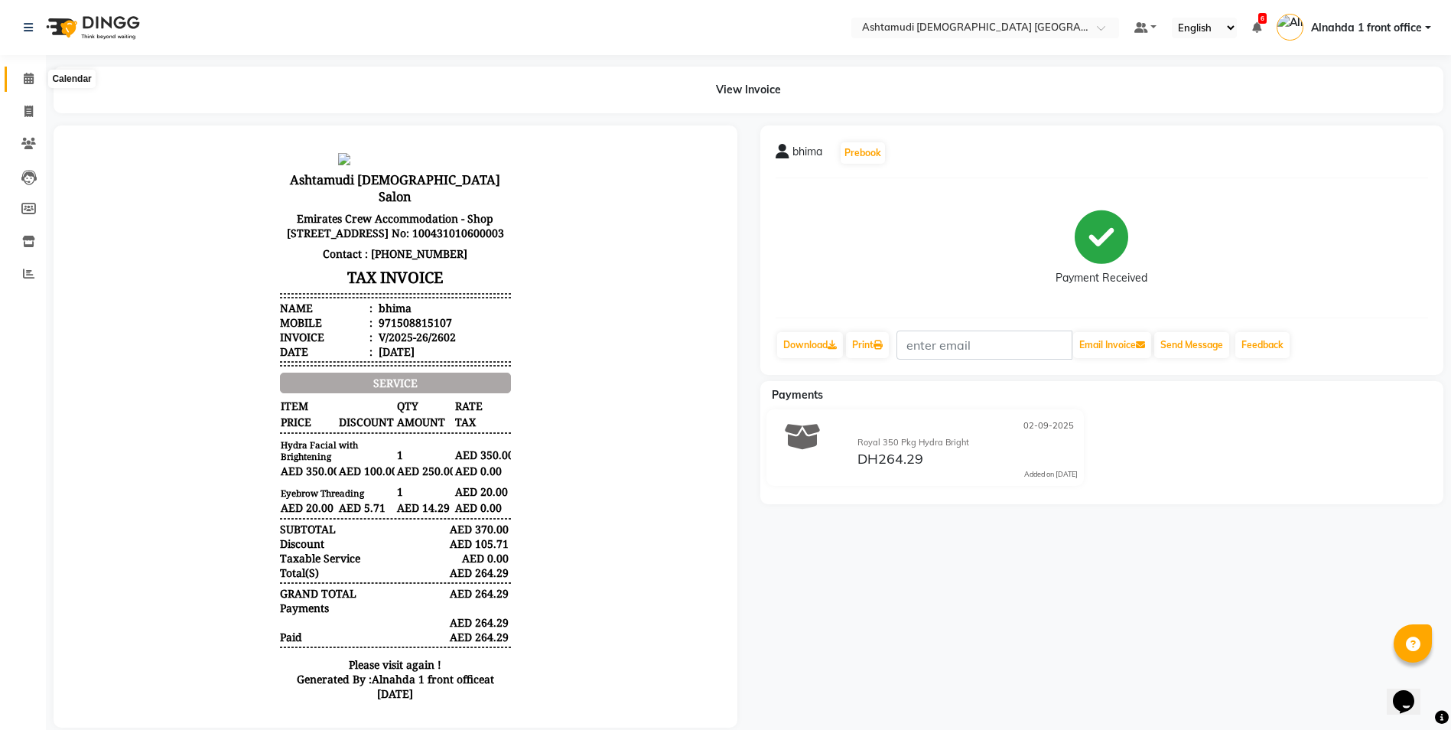
click at [27, 78] on icon at bounding box center [29, 78] width 10 height 11
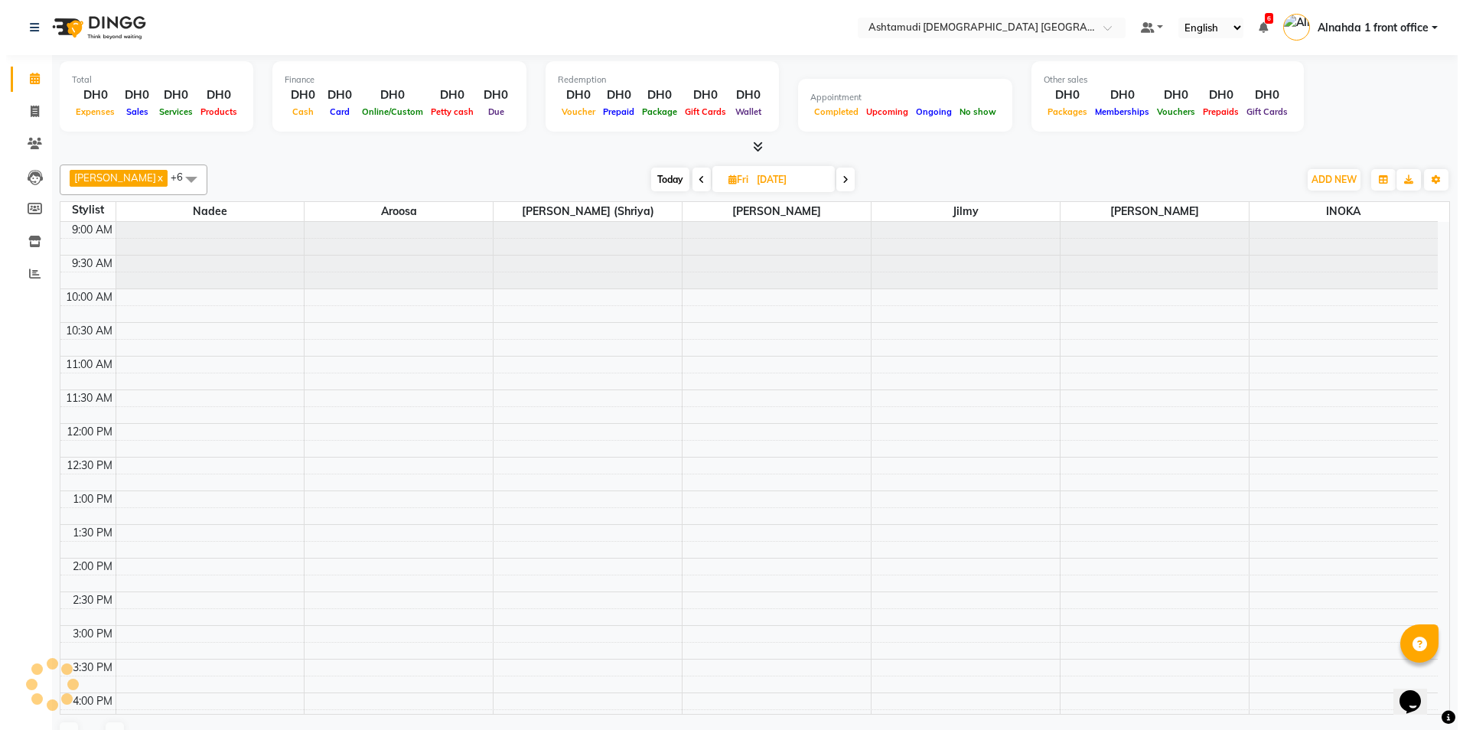
scroll to position [450, 0]
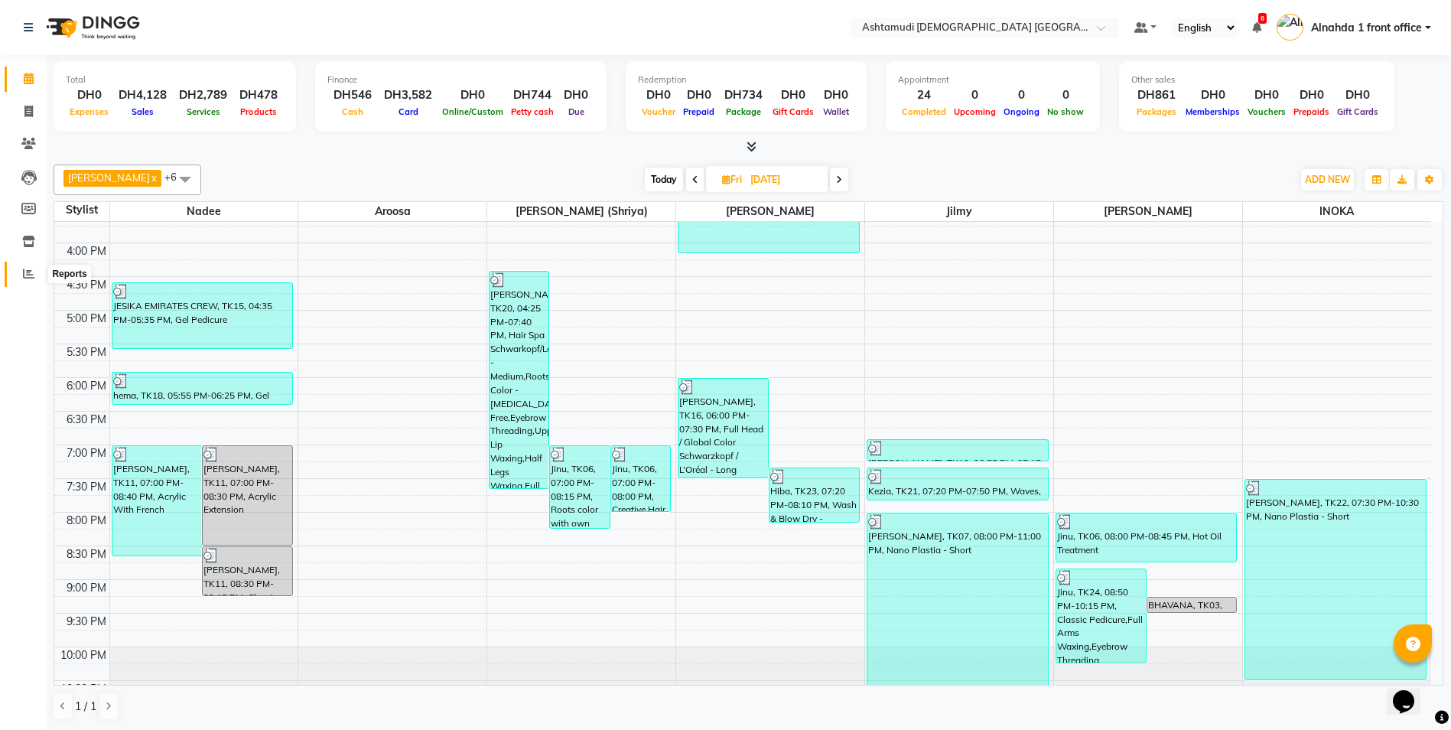
click at [32, 272] on icon at bounding box center [28, 273] width 11 height 11
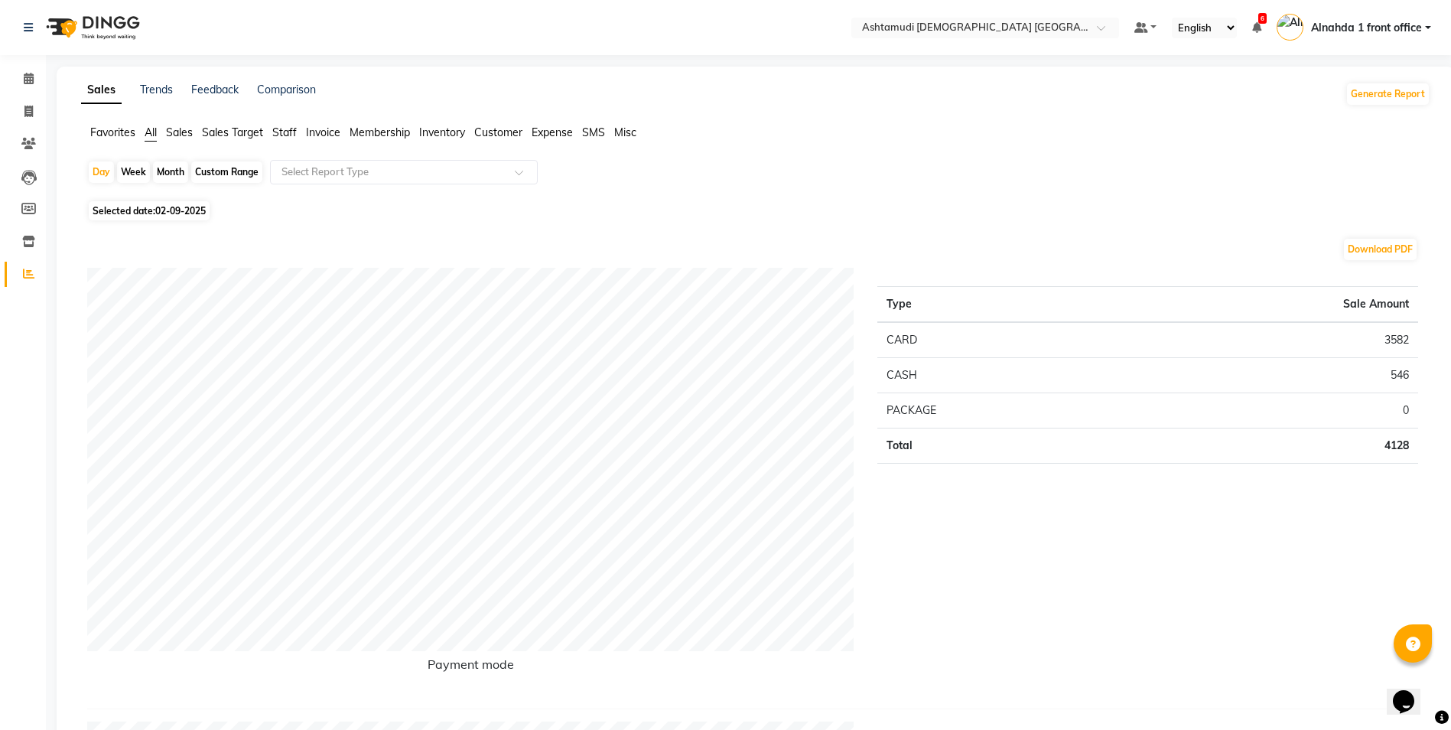
click at [180, 133] on span "Sales" at bounding box center [179, 132] width 27 height 14
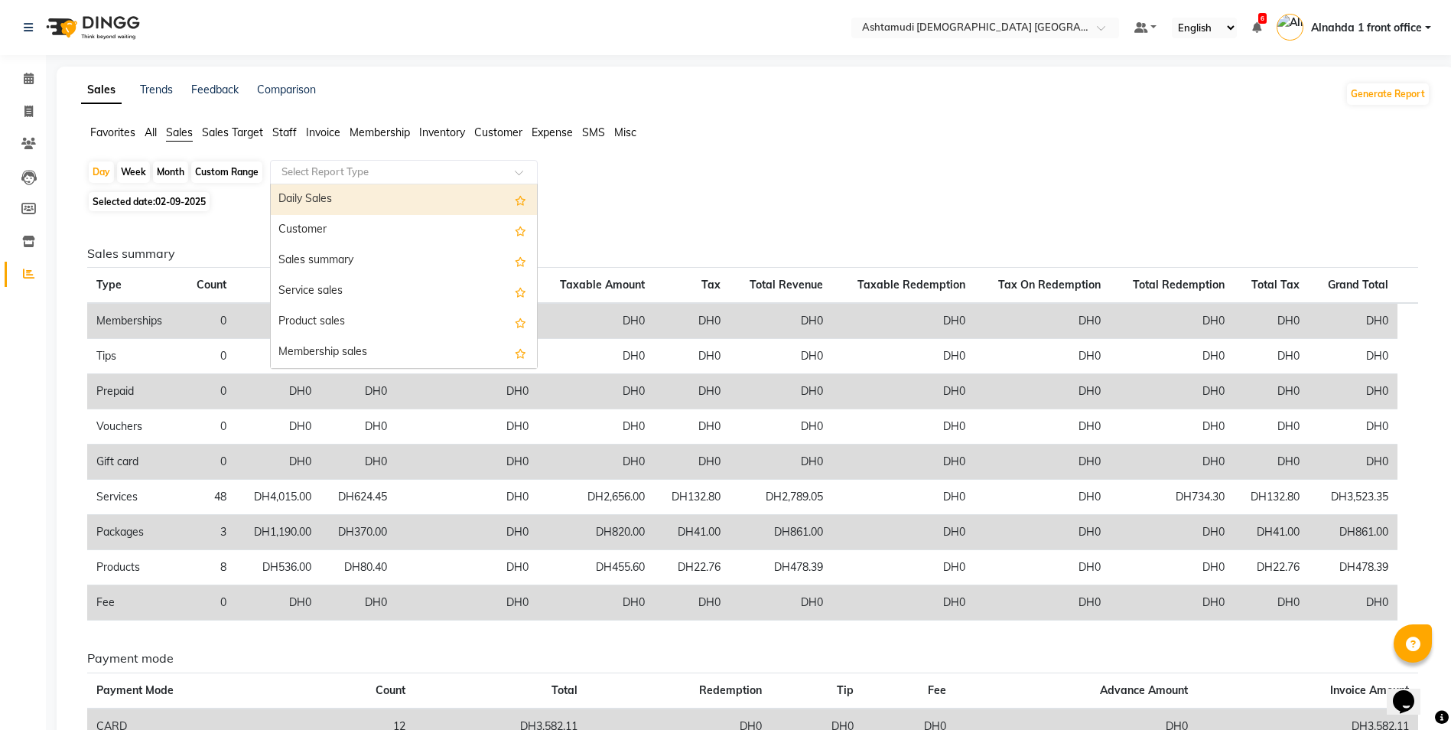
click at [299, 174] on input "text" at bounding box center [388, 171] width 220 height 15
click at [311, 203] on div "Daily Sales" at bounding box center [404, 199] width 266 height 31
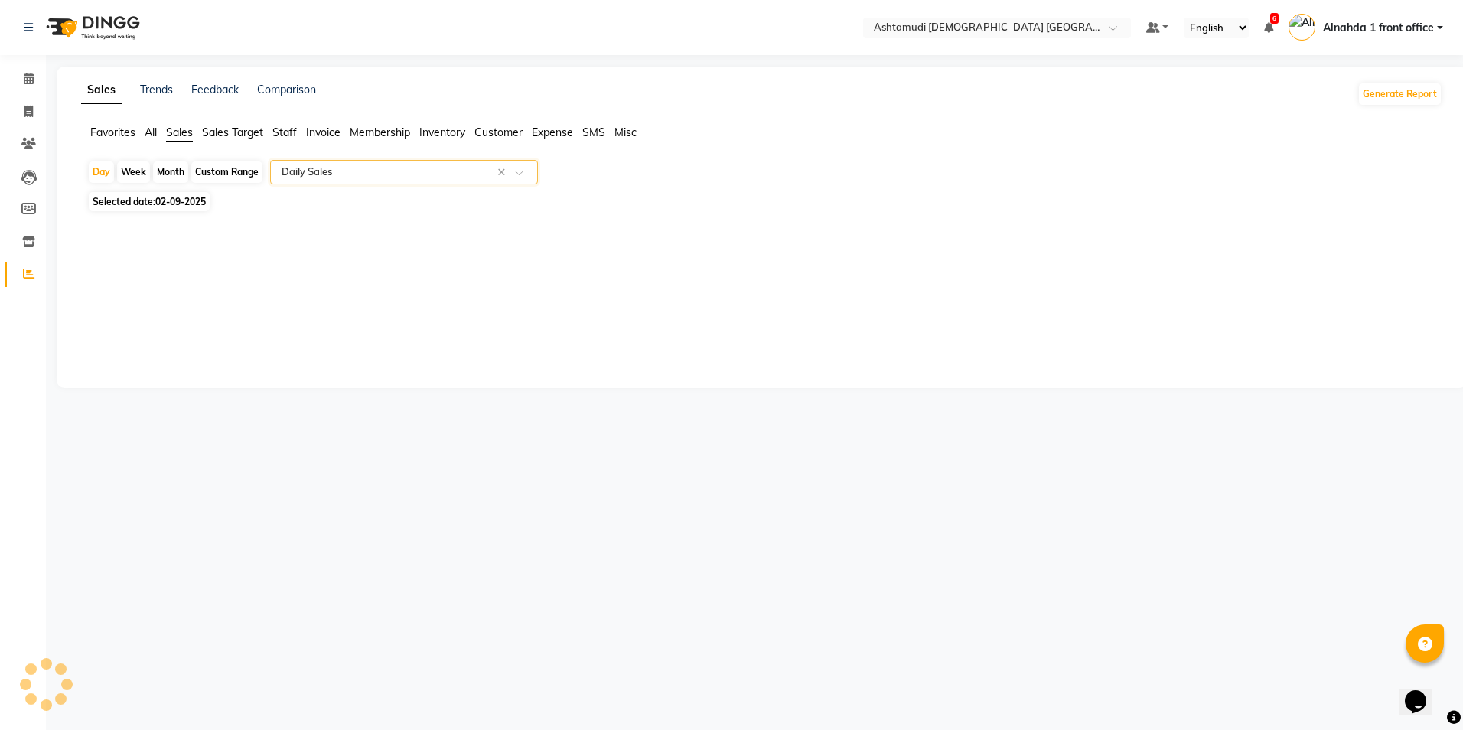
select select "full_report"
select select "csv"
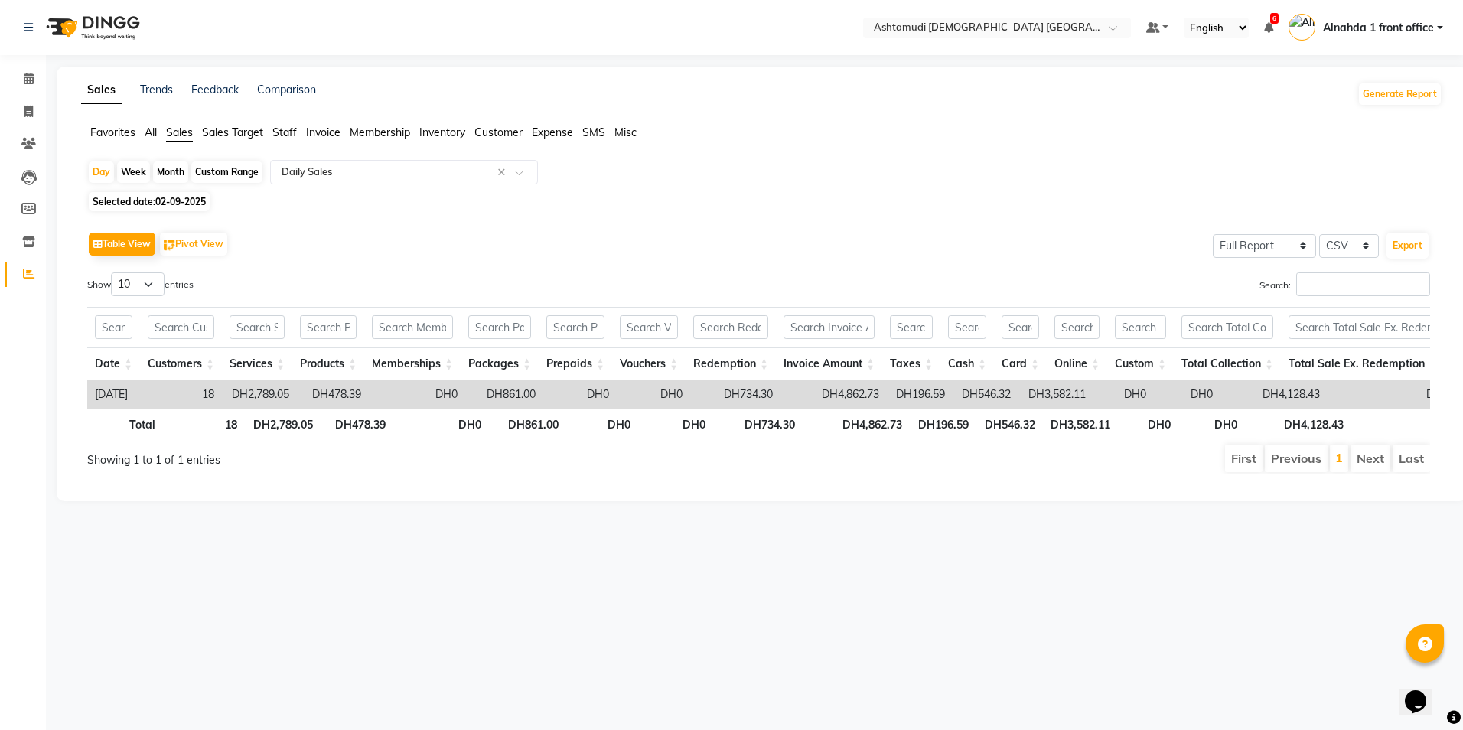
click at [148, 133] on span "All" at bounding box center [151, 132] width 12 height 14
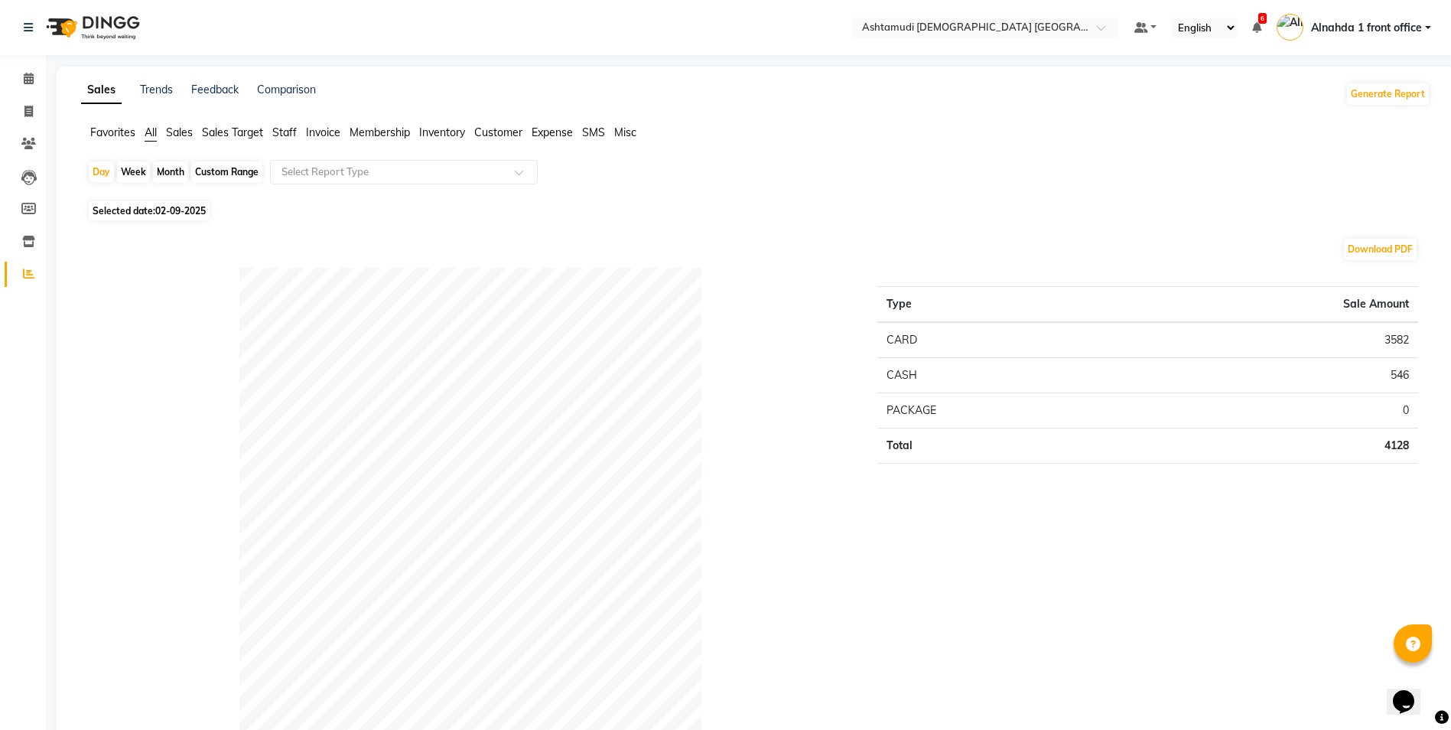
click at [184, 134] on span "Sales" at bounding box center [179, 132] width 27 height 14
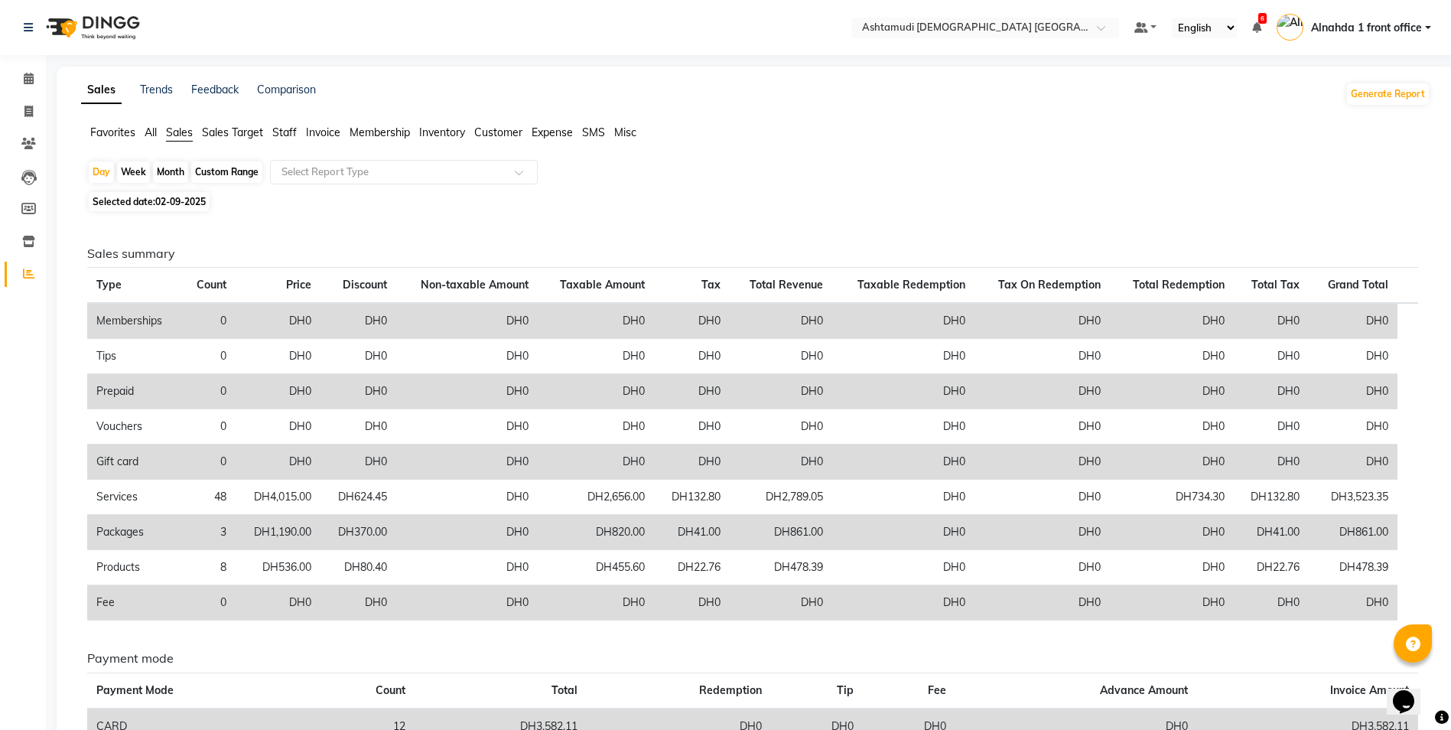
click at [229, 166] on div "Custom Range" at bounding box center [226, 171] width 71 height 21
select select "9"
select select "2025"
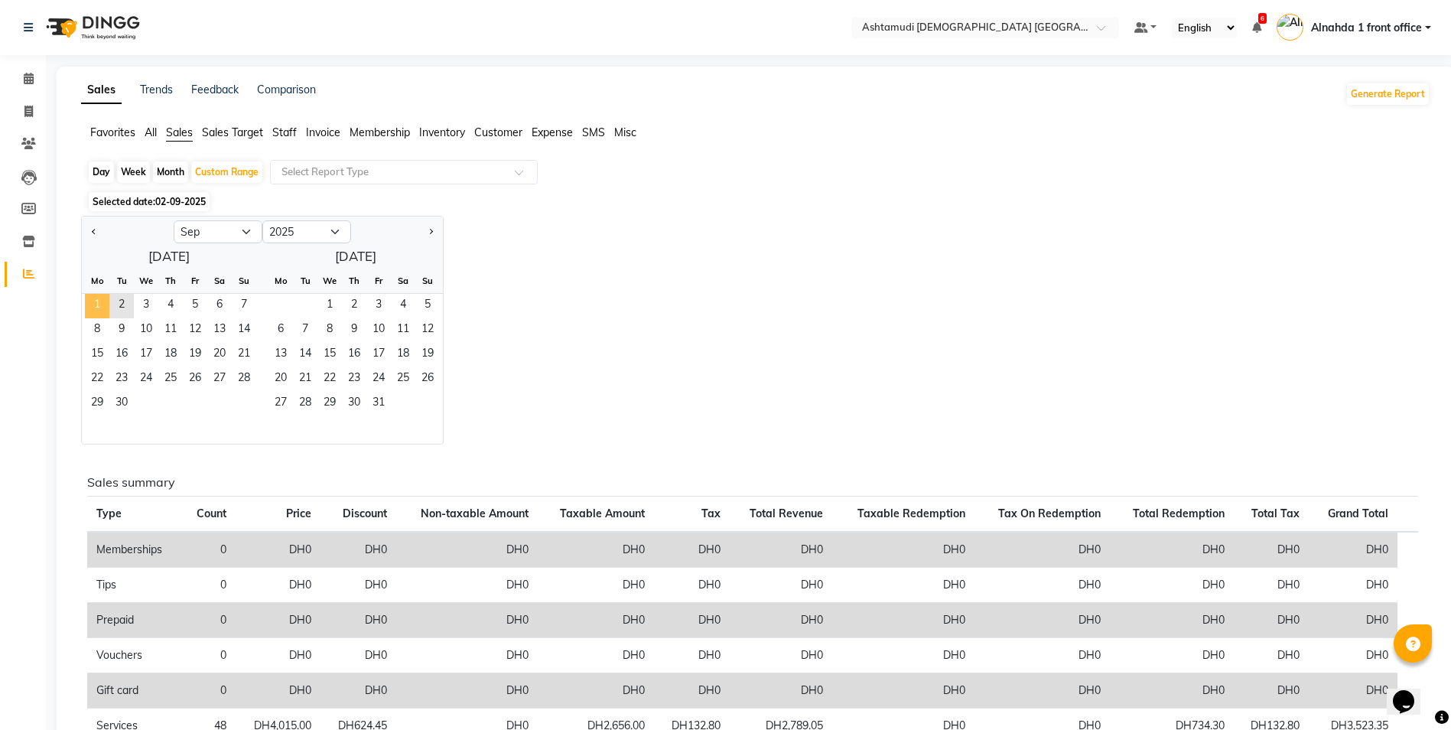
click at [95, 301] on span "1" at bounding box center [97, 306] width 24 height 24
click at [118, 300] on span "2" at bounding box center [121, 306] width 24 height 24
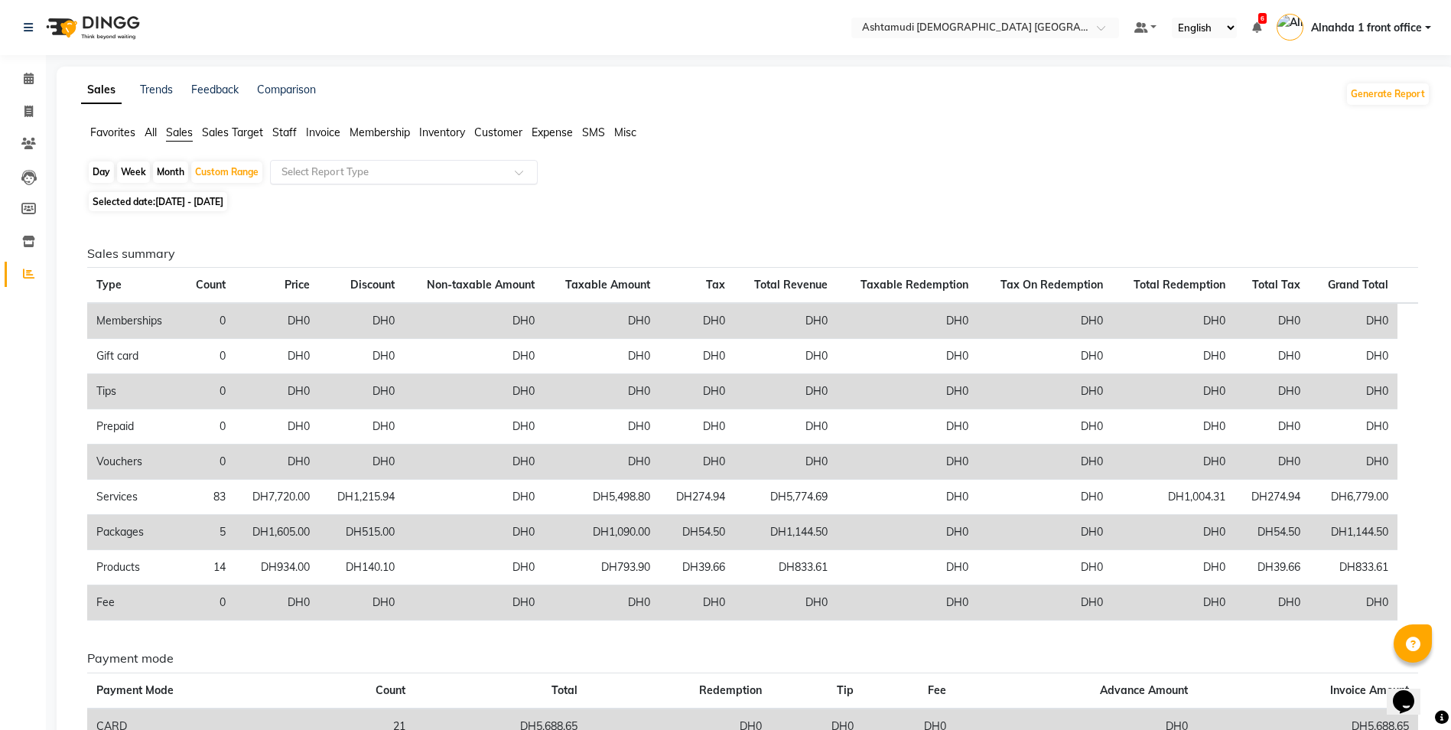
click at [313, 169] on input "text" at bounding box center [388, 171] width 220 height 15
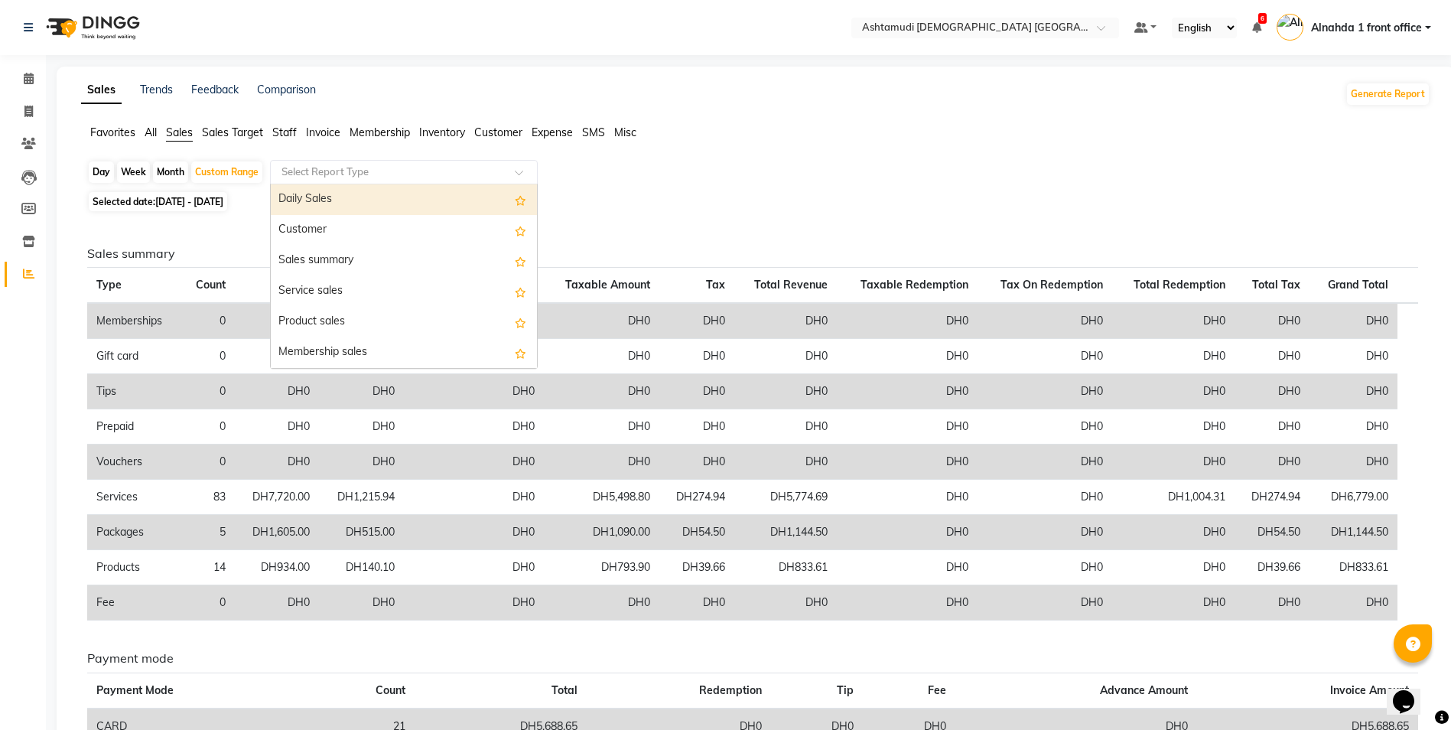
click at [319, 197] on div "Daily Sales" at bounding box center [404, 199] width 266 height 31
select select "full_report"
select select "csv"
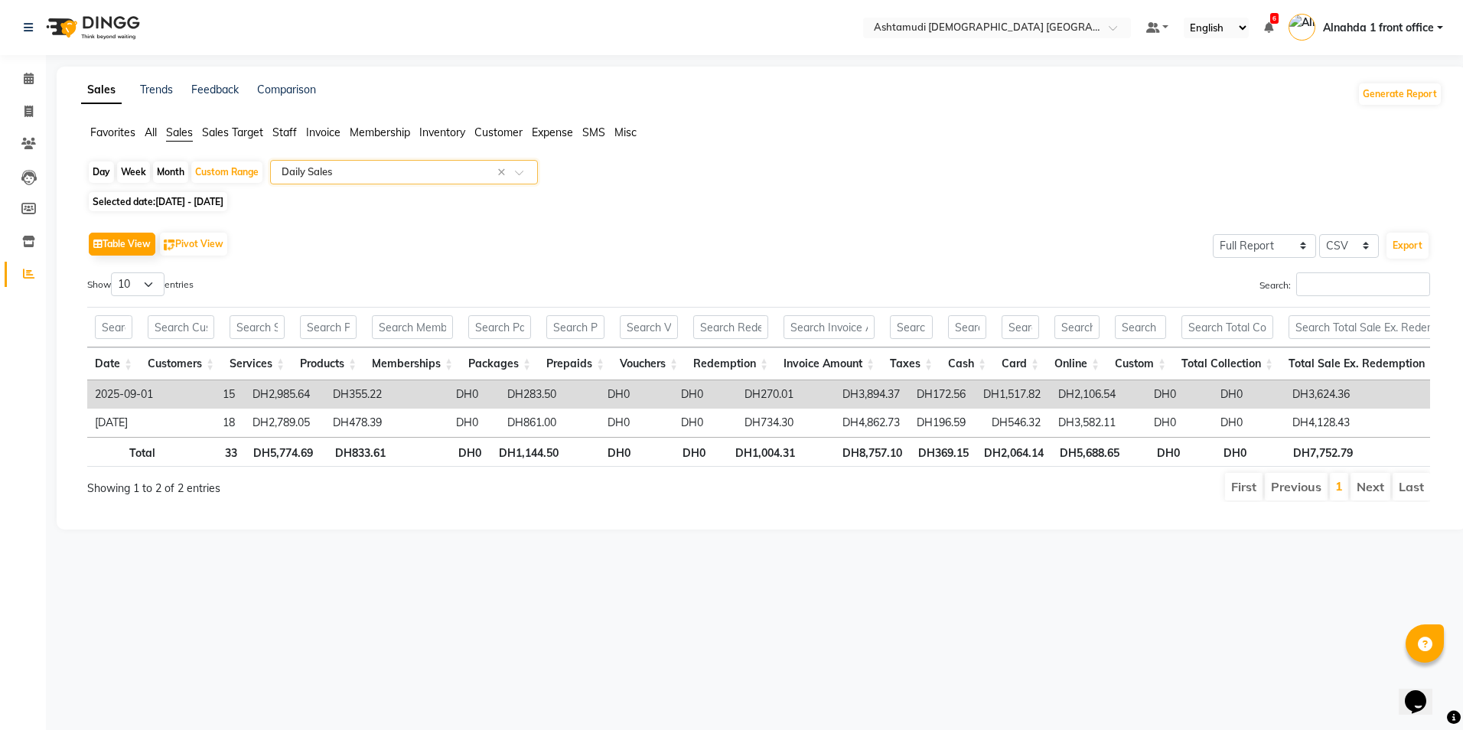
click at [560, 133] on span "Expense" at bounding box center [552, 132] width 41 height 14
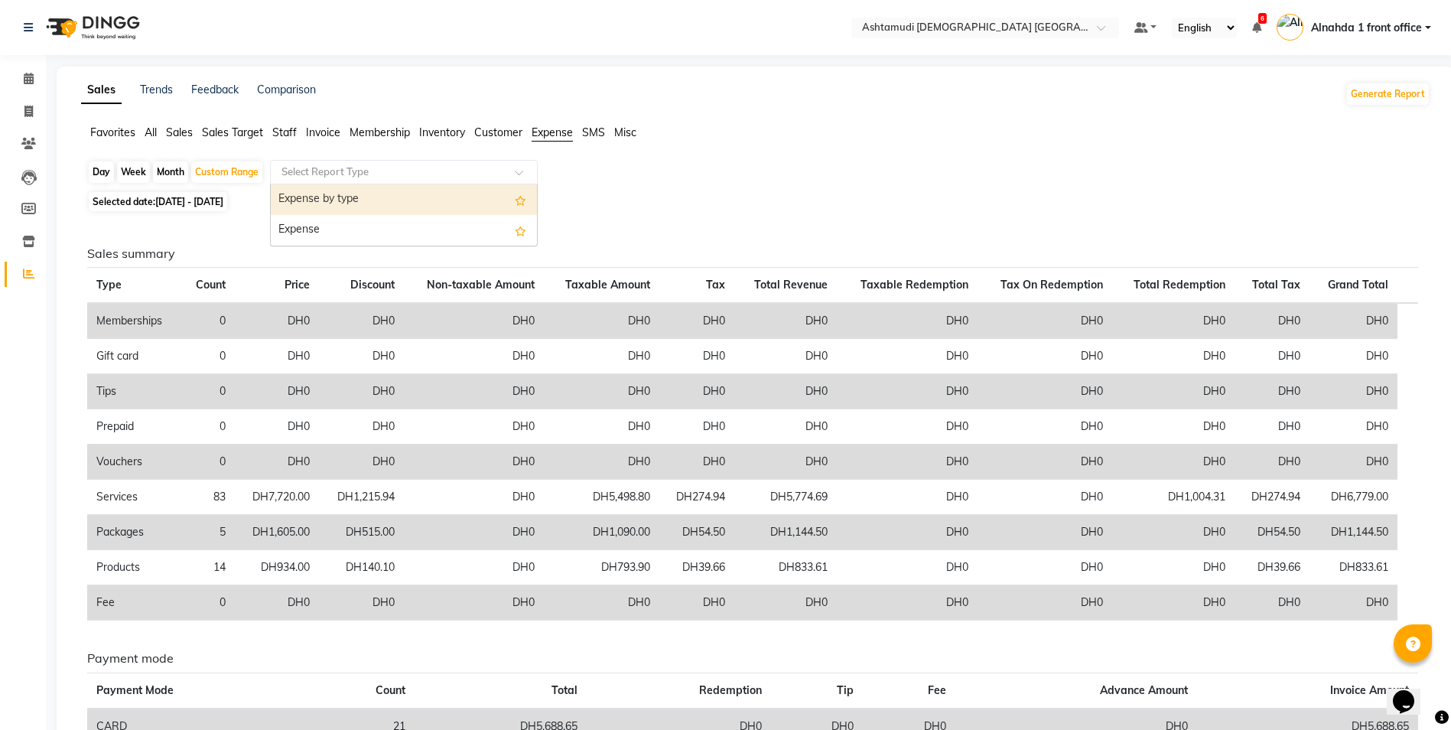
click at [326, 172] on input "text" at bounding box center [388, 171] width 220 height 15
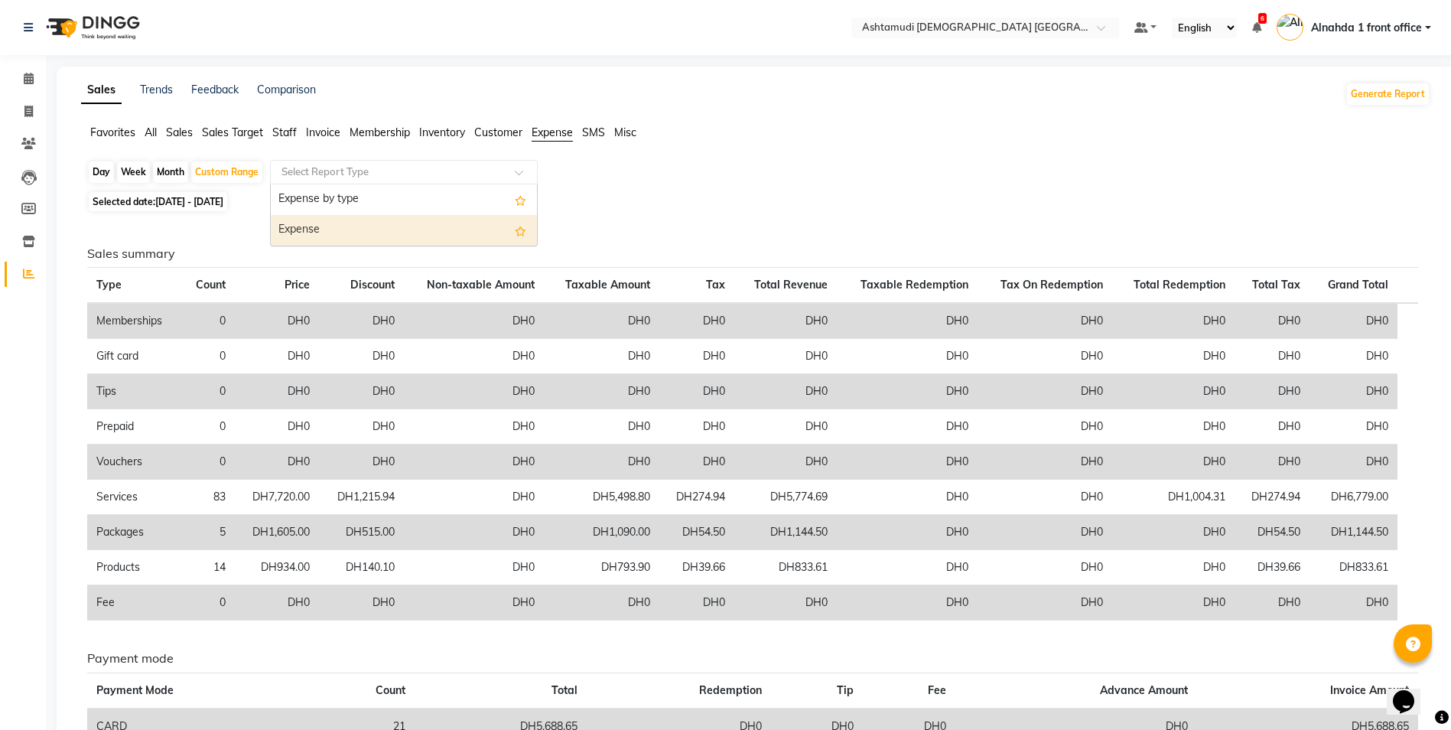
click at [337, 233] on div "Expense" at bounding box center [404, 230] width 266 height 31
select select "full_report"
select select "csv"
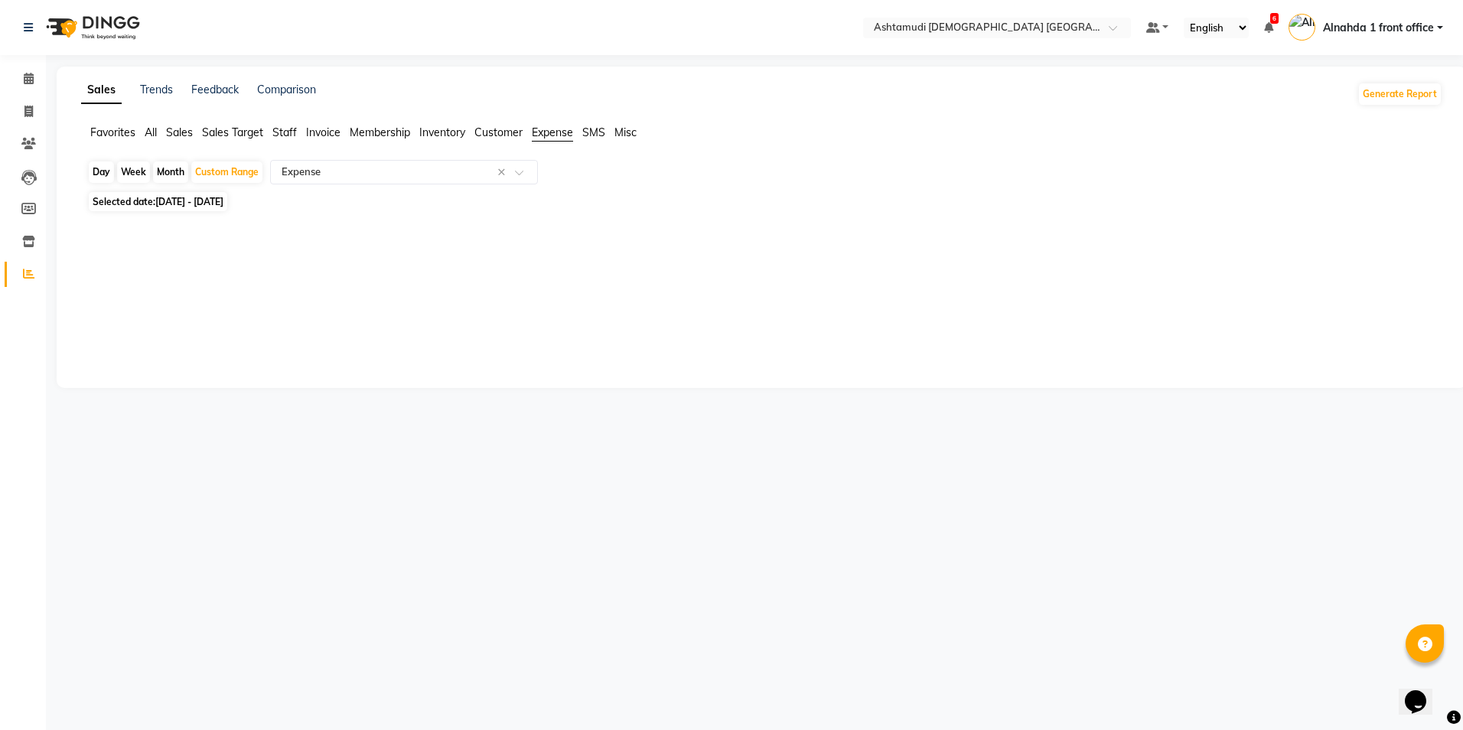
drag, startPoint x: 546, startPoint y: 135, endPoint x: 534, endPoint y: 140, distance: 13.1
click at [542, 136] on span "Expense" at bounding box center [552, 132] width 41 height 14
click at [444, 180] on div "Select Report Type" at bounding box center [404, 172] width 268 height 24
click at [417, 207] on div "Expense by type" at bounding box center [404, 199] width 266 height 31
click at [155, 133] on span "All" at bounding box center [151, 132] width 12 height 14
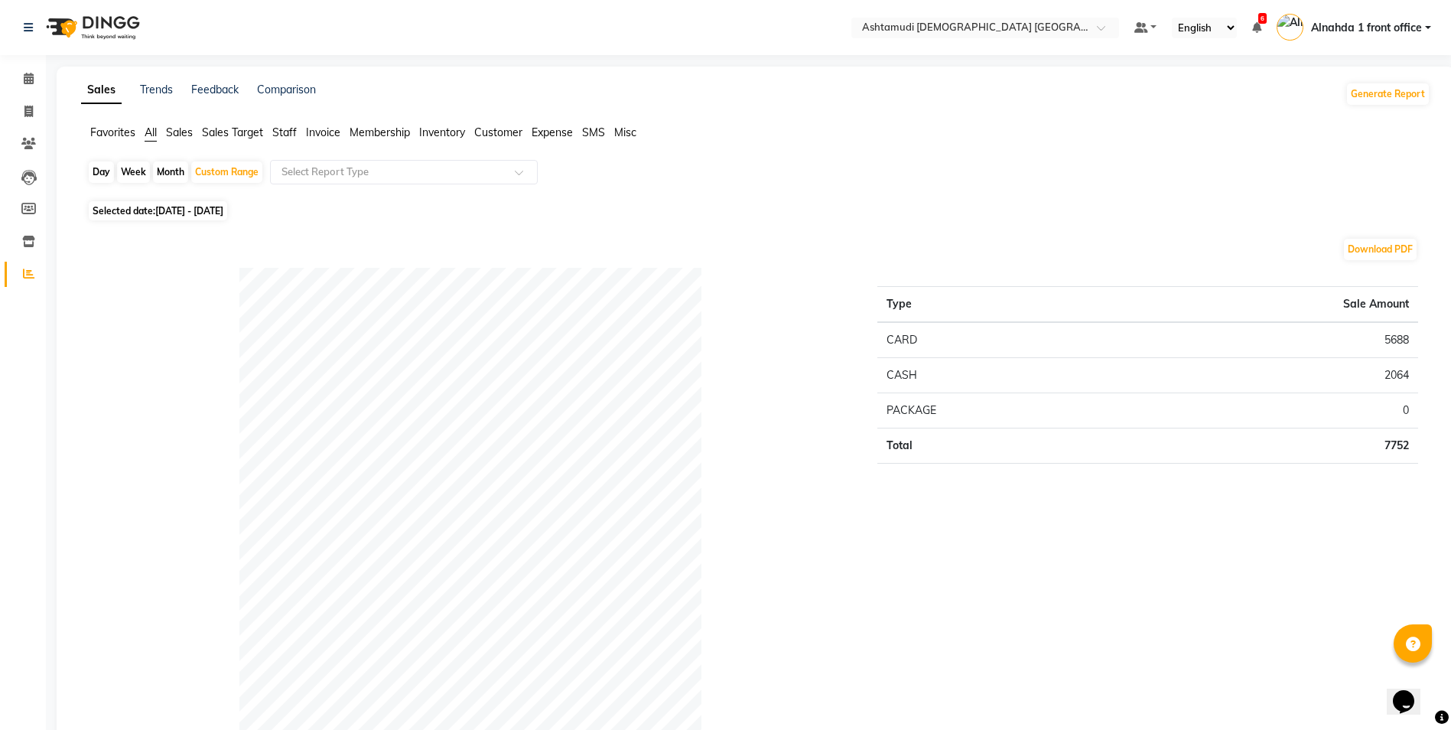
click at [185, 128] on span "Sales" at bounding box center [179, 132] width 27 height 14
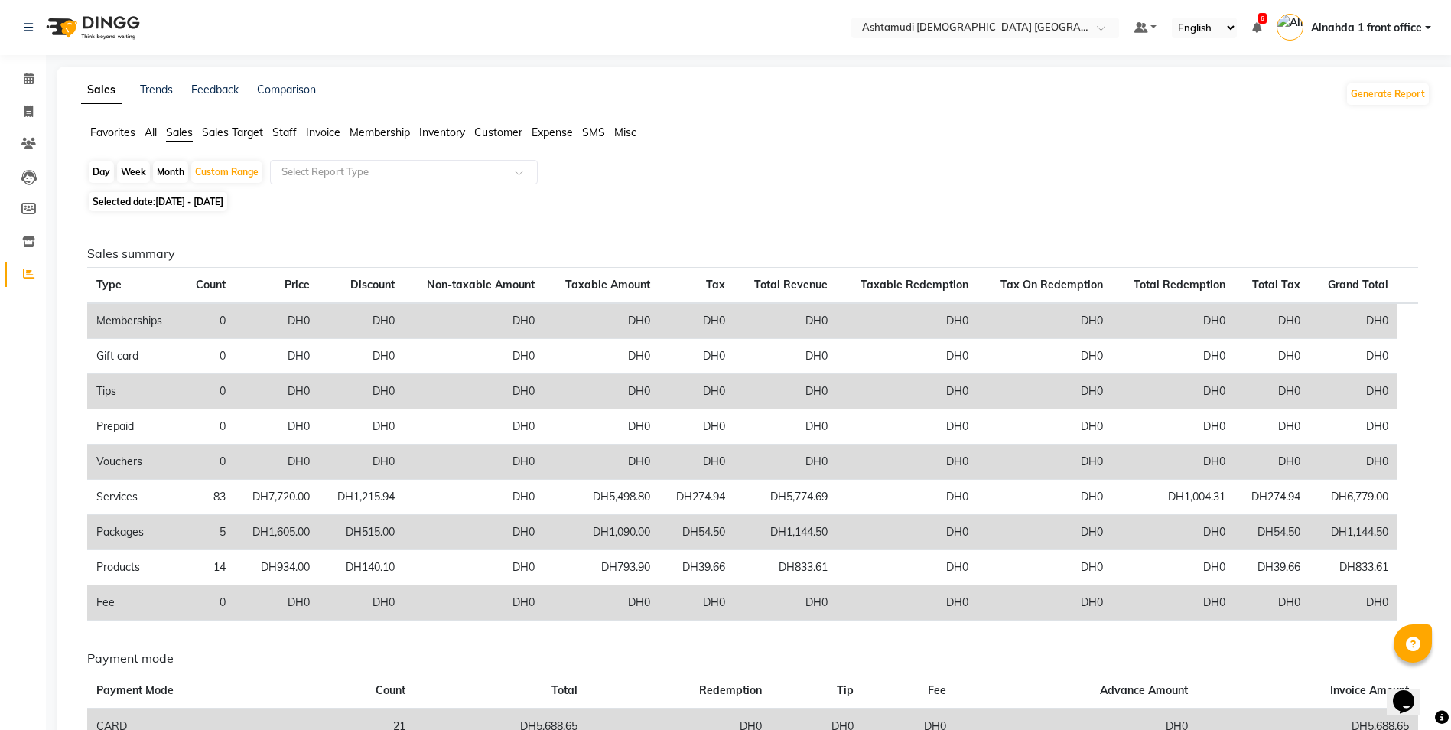
click at [94, 173] on div "Day" at bounding box center [101, 171] width 25 height 21
select select "9"
select select "2025"
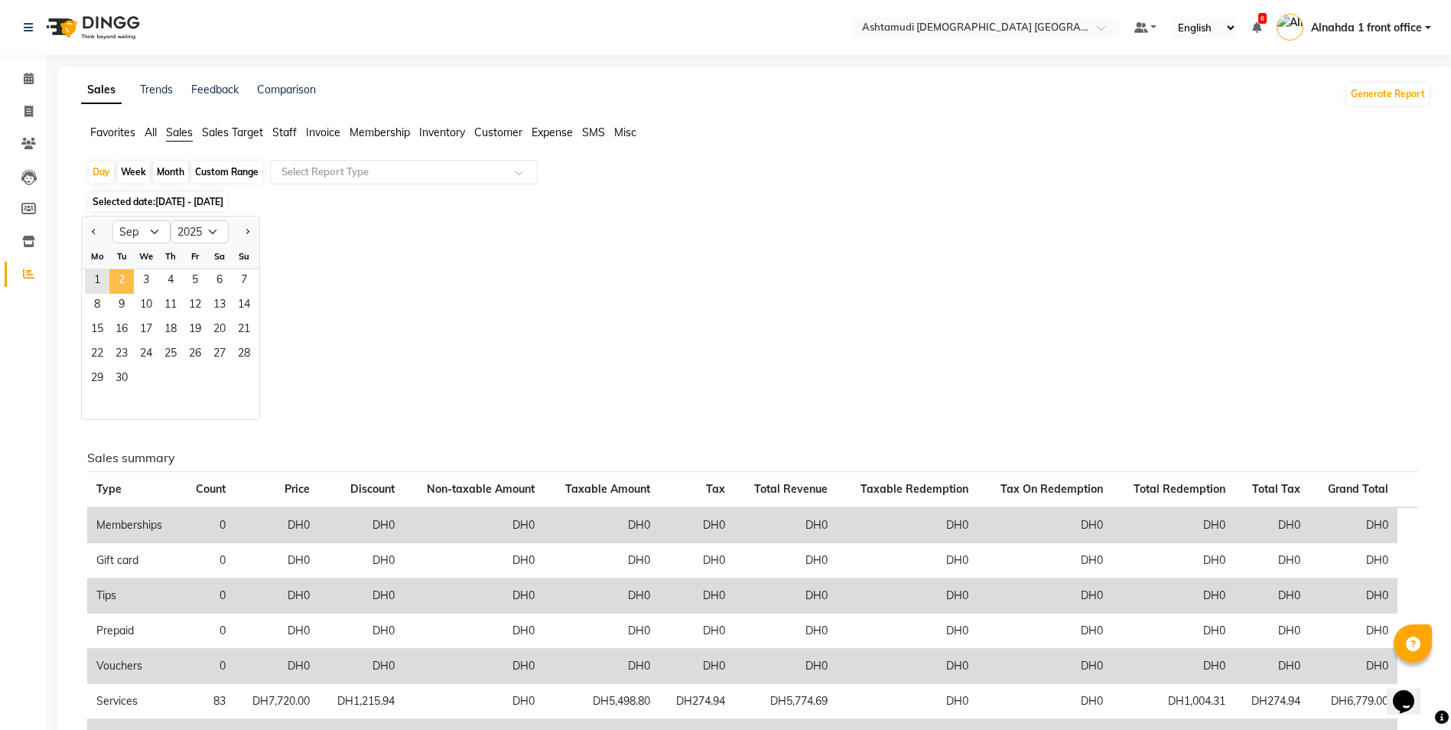
click at [120, 282] on span "2" at bounding box center [121, 281] width 24 height 24
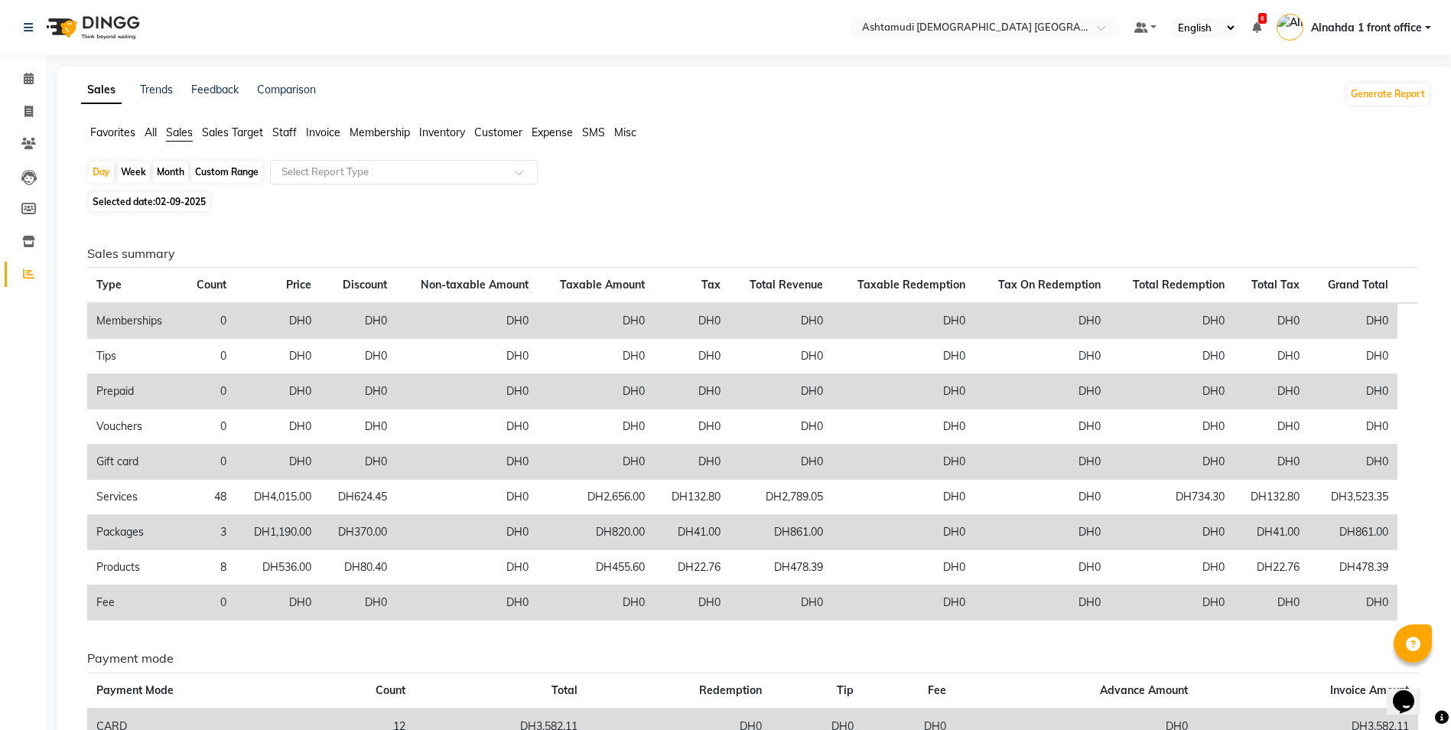
click at [297, 171] on input "text" at bounding box center [388, 171] width 220 height 15
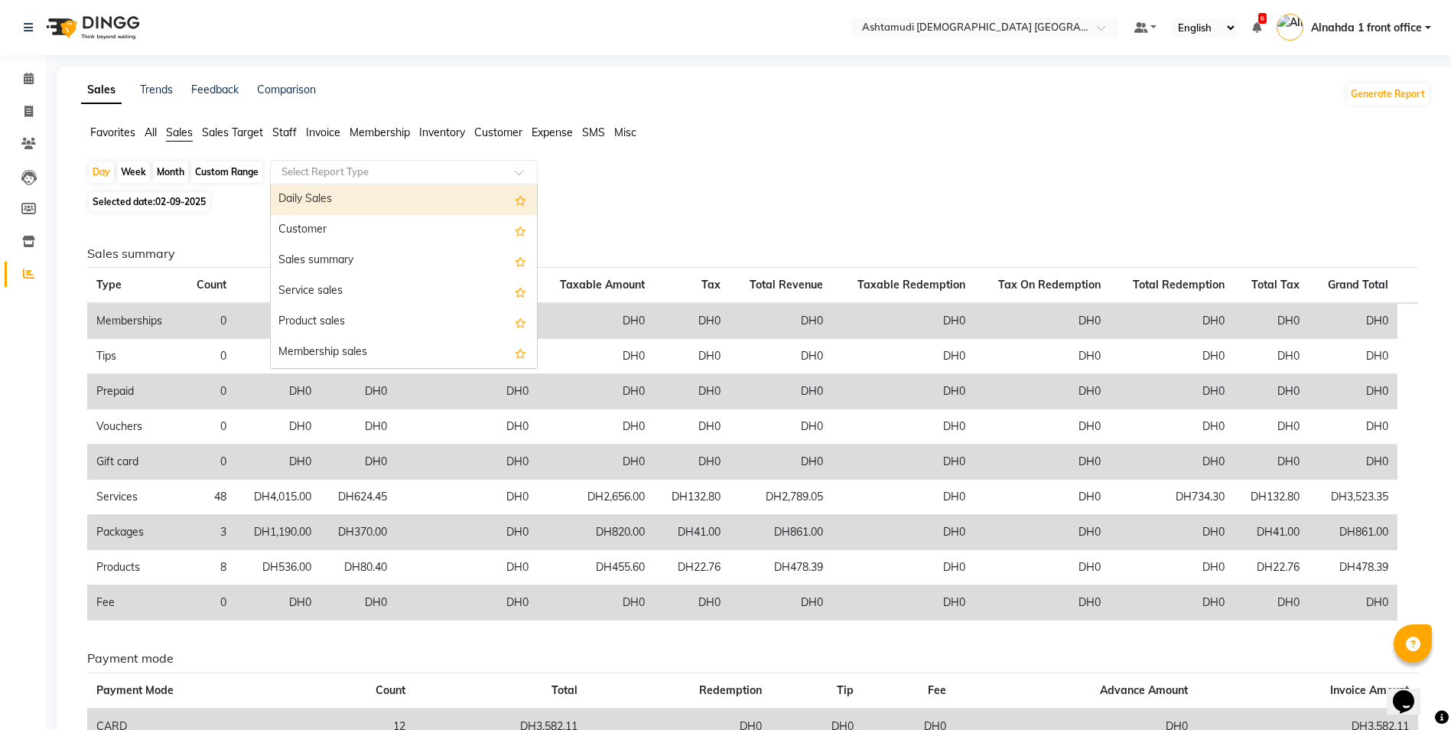
click at [301, 202] on div "Daily Sales" at bounding box center [404, 199] width 266 height 31
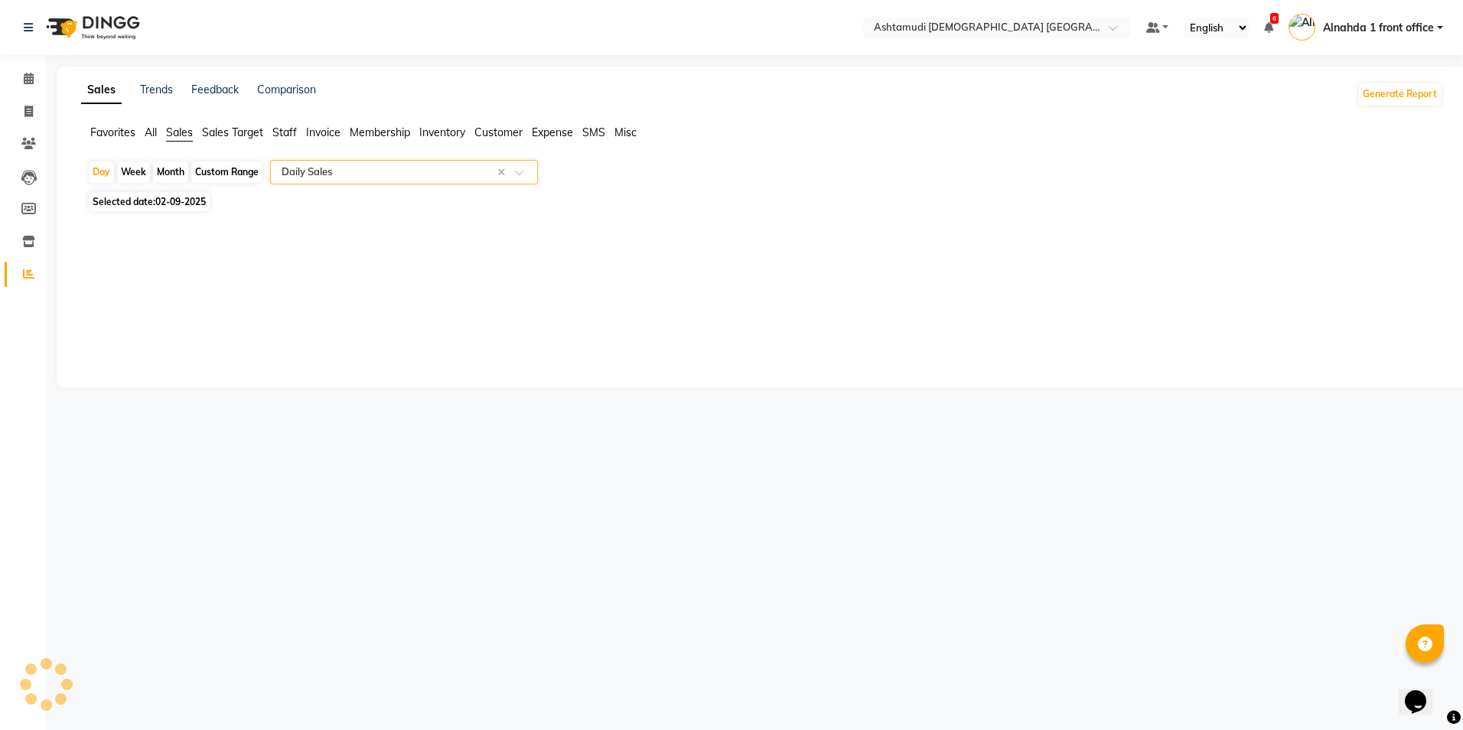
select select "full_report"
select select "csv"
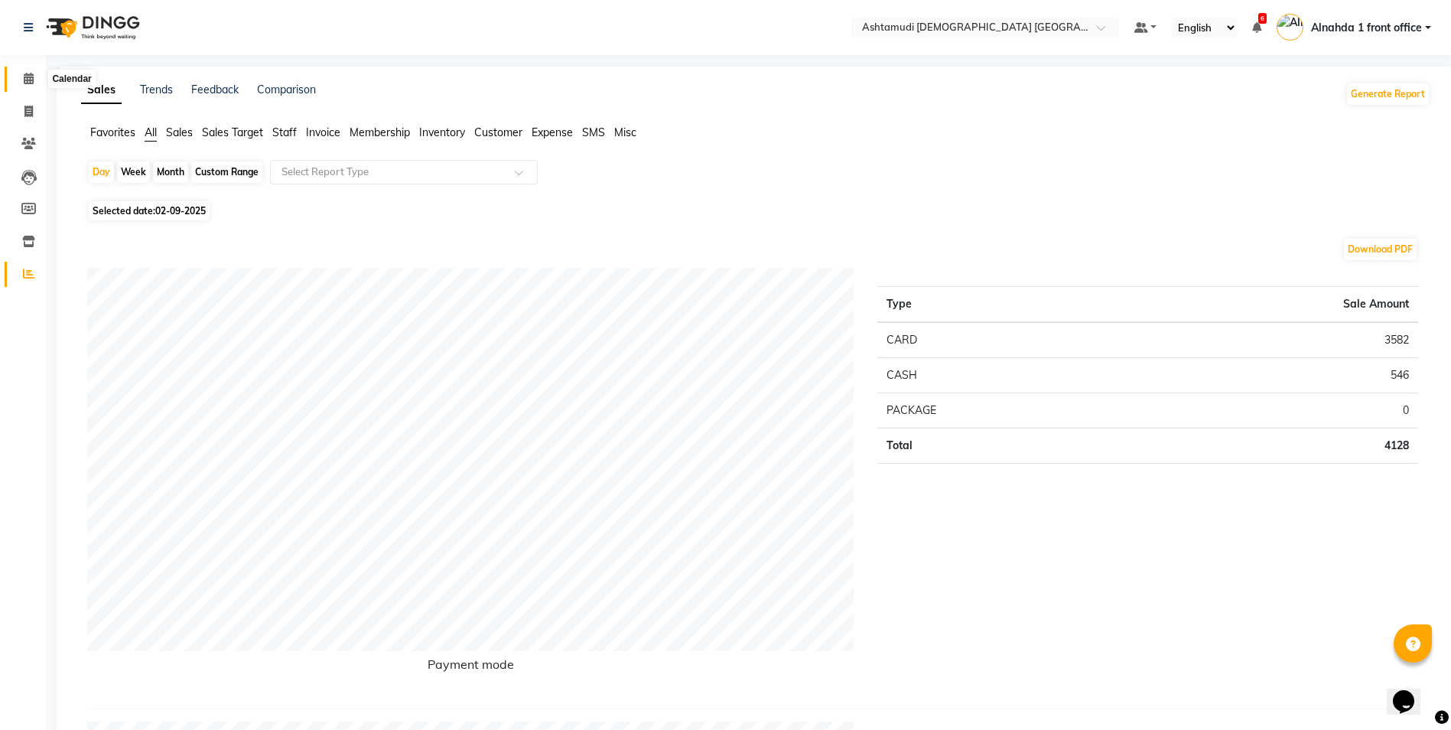
click at [31, 78] on icon at bounding box center [29, 78] width 10 height 11
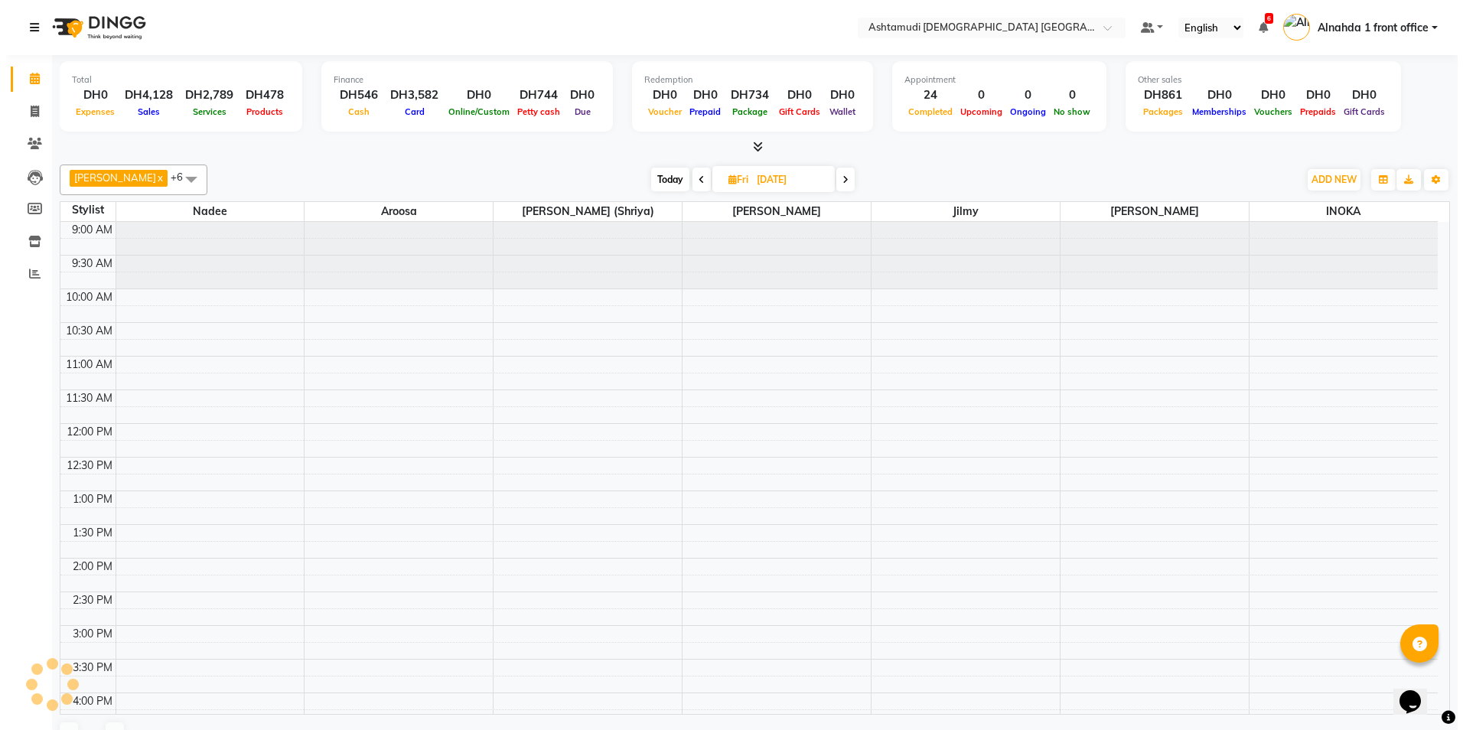
scroll to position [450, 0]
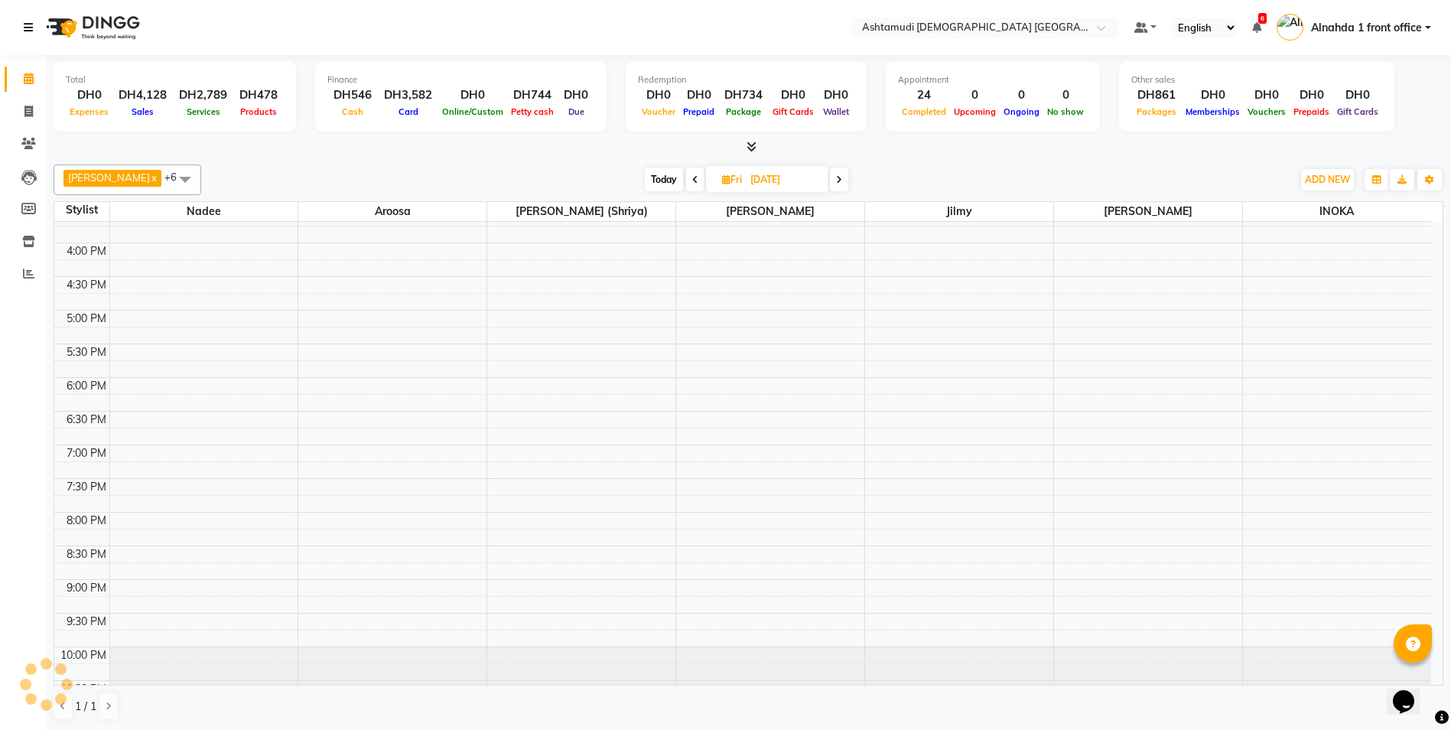
click at [30, 24] on icon at bounding box center [28, 27] width 9 height 11
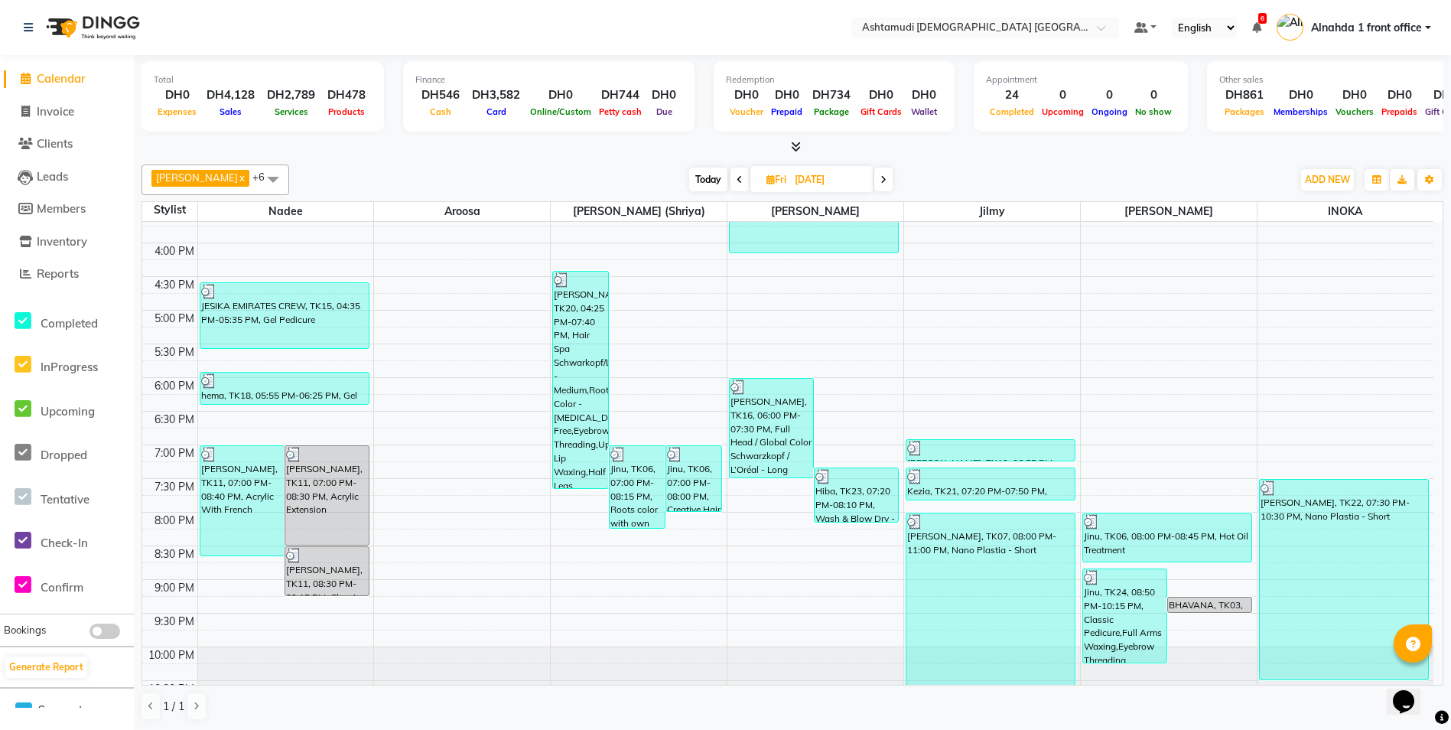
click at [63, 667] on div at bounding box center [46, 684] width 46 height 46
click at [66, 667] on button "Generate Report" at bounding box center [46, 666] width 82 height 21
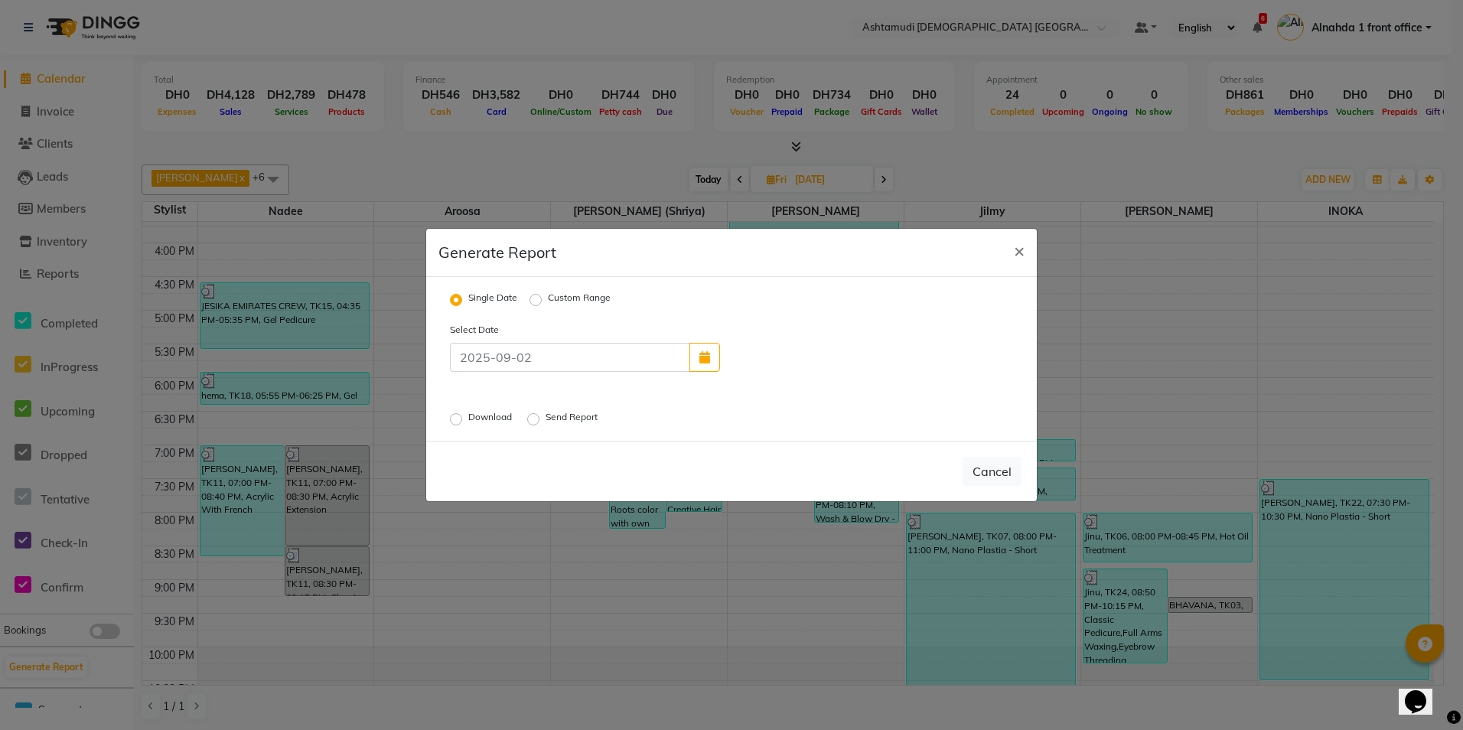
click at [468, 421] on label "Download" at bounding box center [491, 419] width 47 height 18
click at [453, 421] on input "Download" at bounding box center [458, 419] width 11 height 11
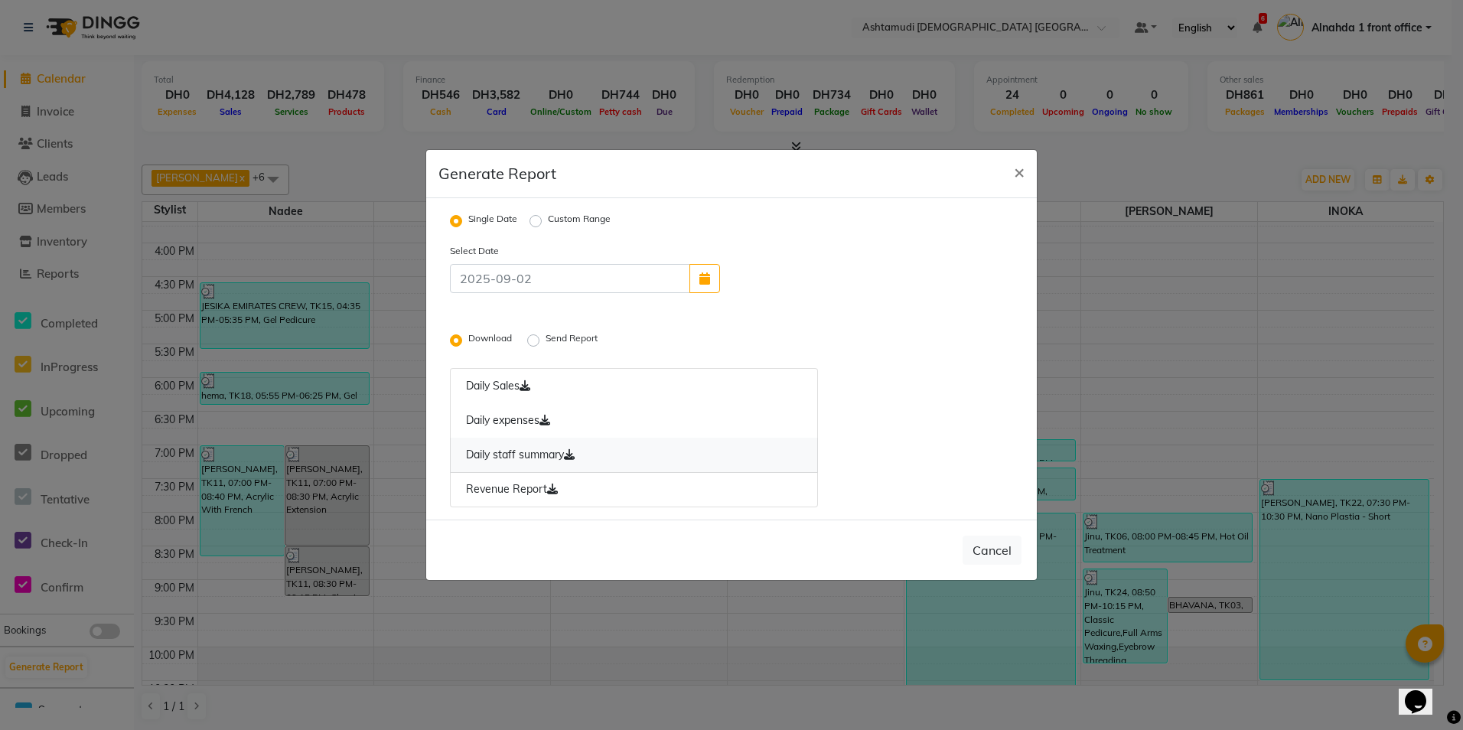
click at [574, 459] on icon at bounding box center [569, 454] width 11 height 11
click at [554, 492] on icon at bounding box center [552, 488] width 11 height 11
click at [1014, 171] on span "×" at bounding box center [1019, 171] width 11 height 23
radio input "false"
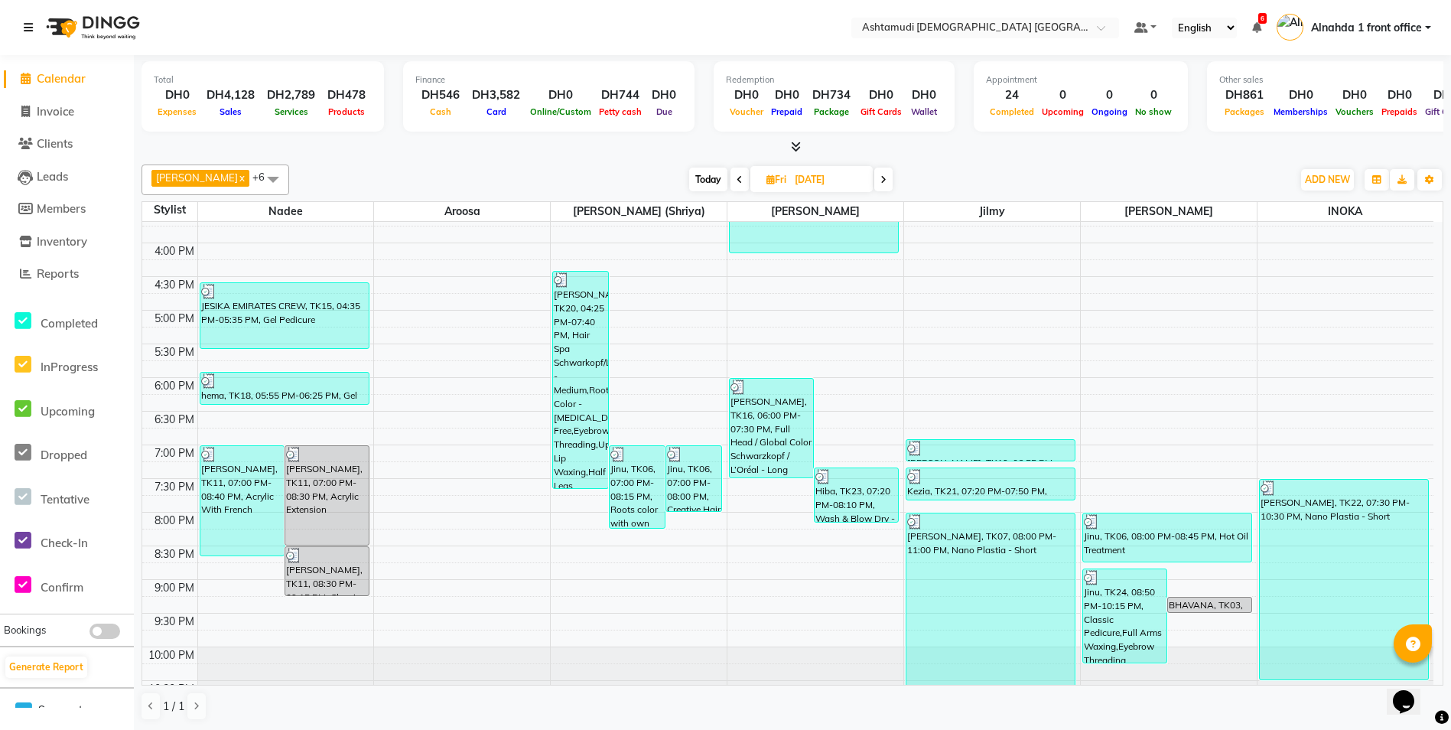
click at [25, 30] on icon at bounding box center [28, 27] width 9 height 11
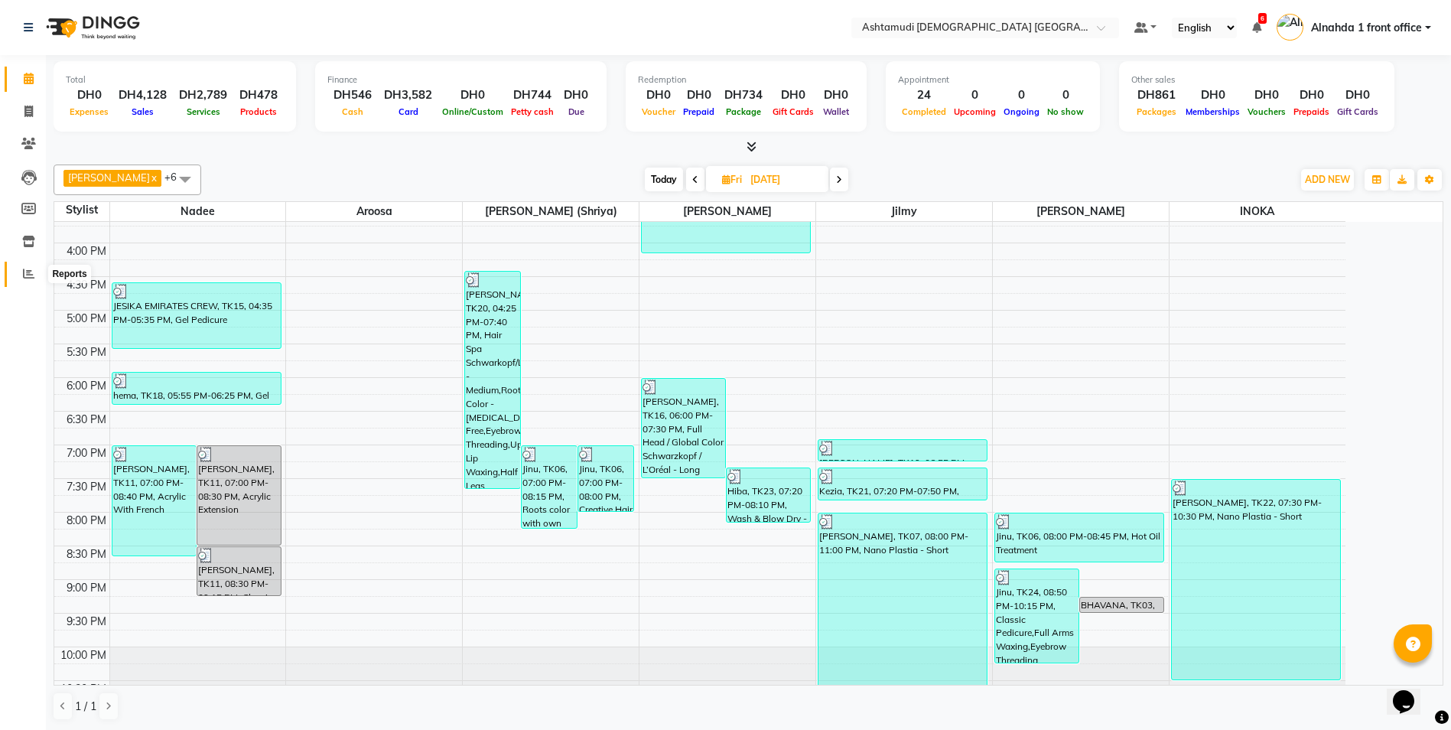
click at [28, 275] on icon at bounding box center [28, 273] width 11 height 11
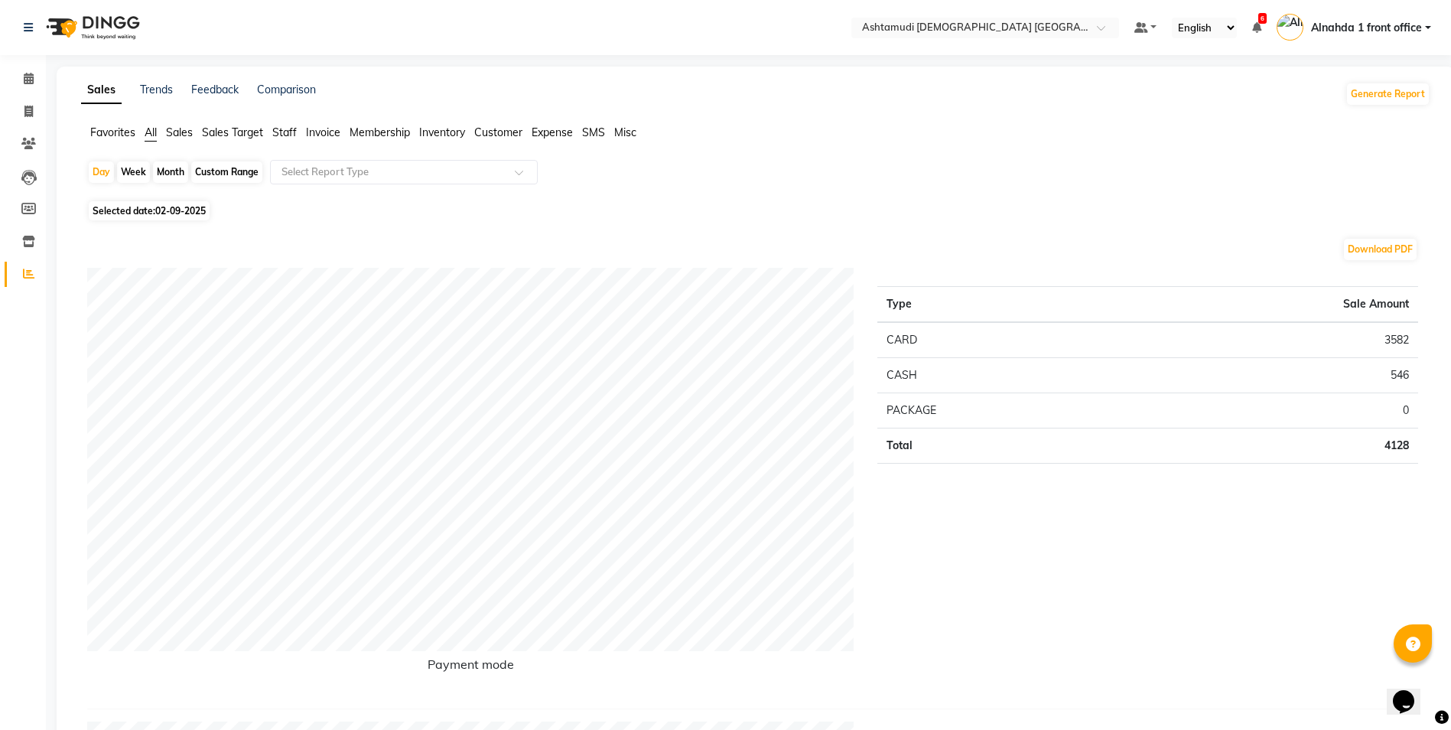
click at [496, 130] on span "Customer" at bounding box center [498, 132] width 48 height 14
click at [475, 171] on input "text" at bounding box center [388, 171] width 220 height 15
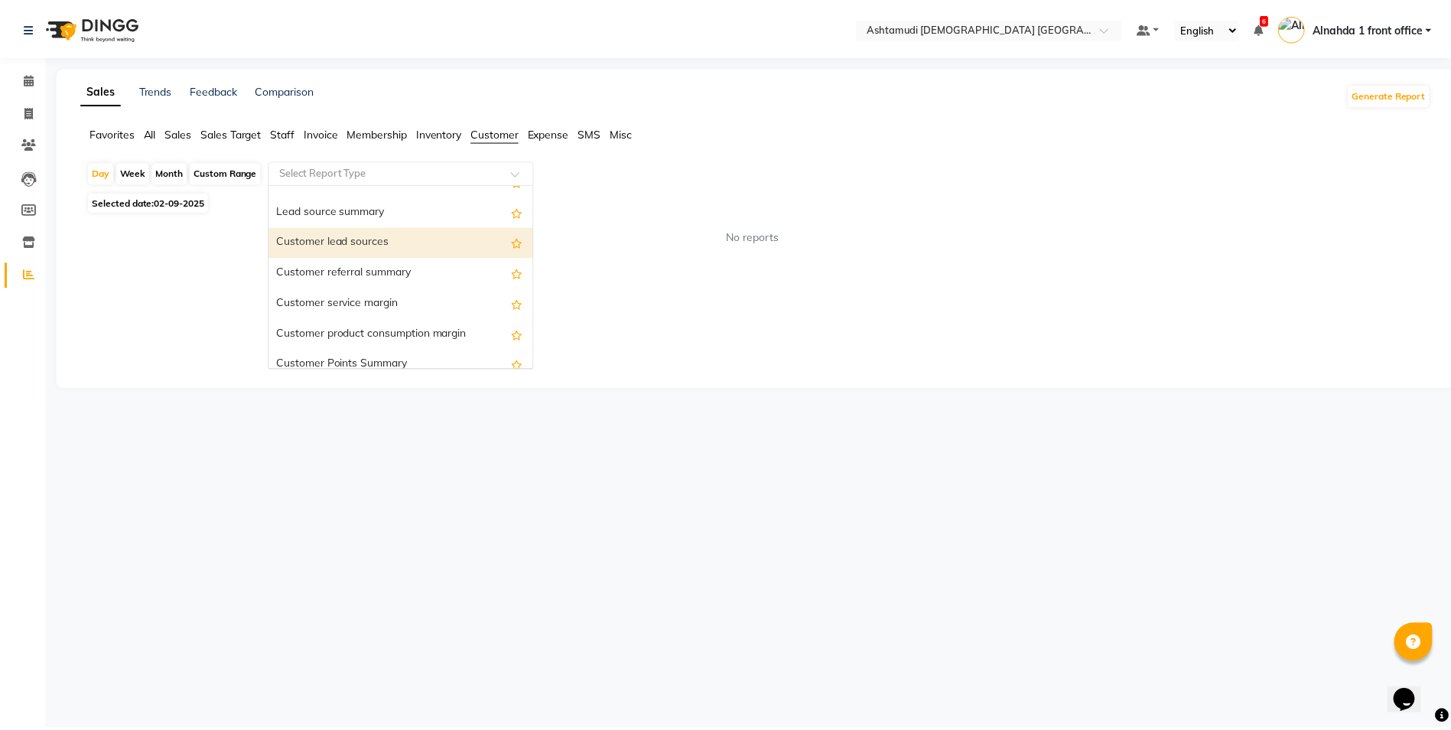
scroll to position [122, 0]
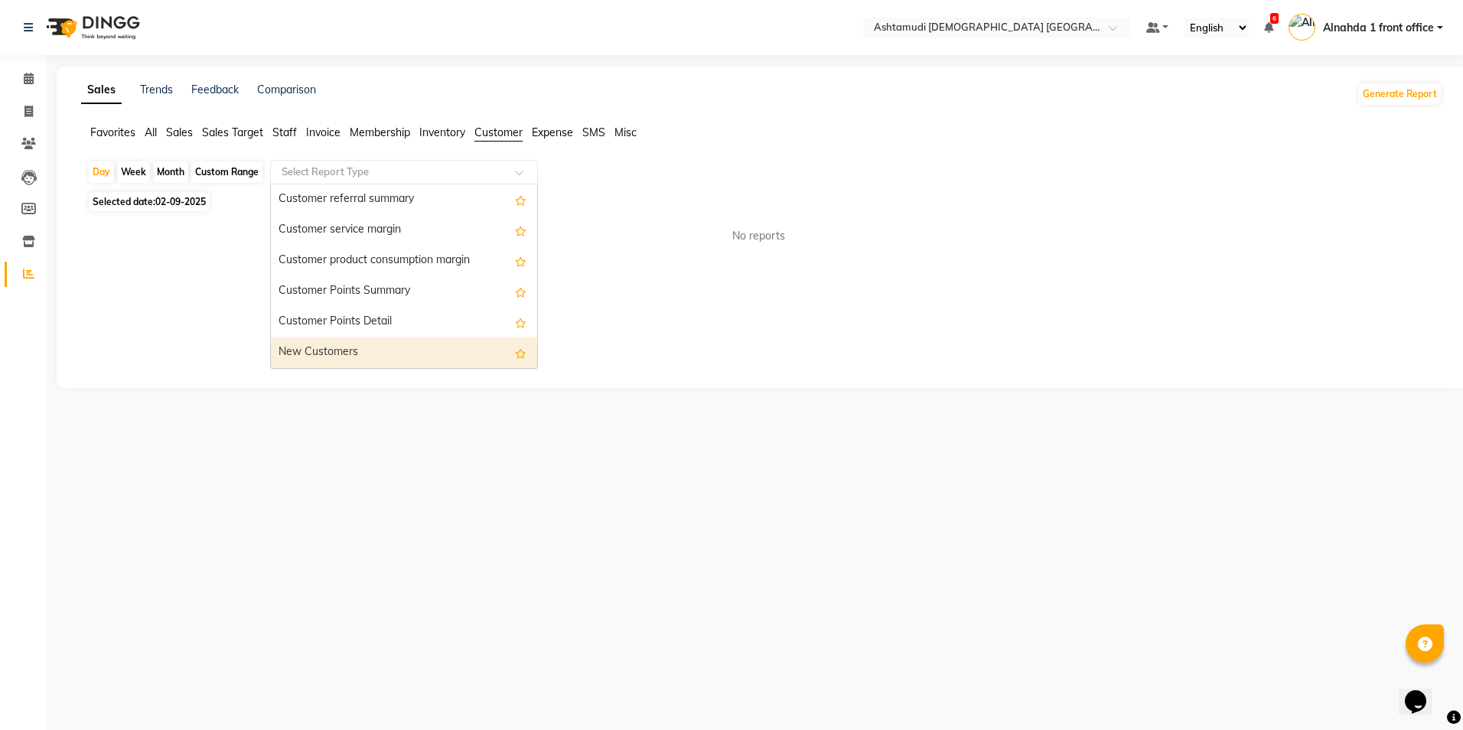
click at [417, 348] on div "New Customers" at bounding box center [404, 352] width 266 height 31
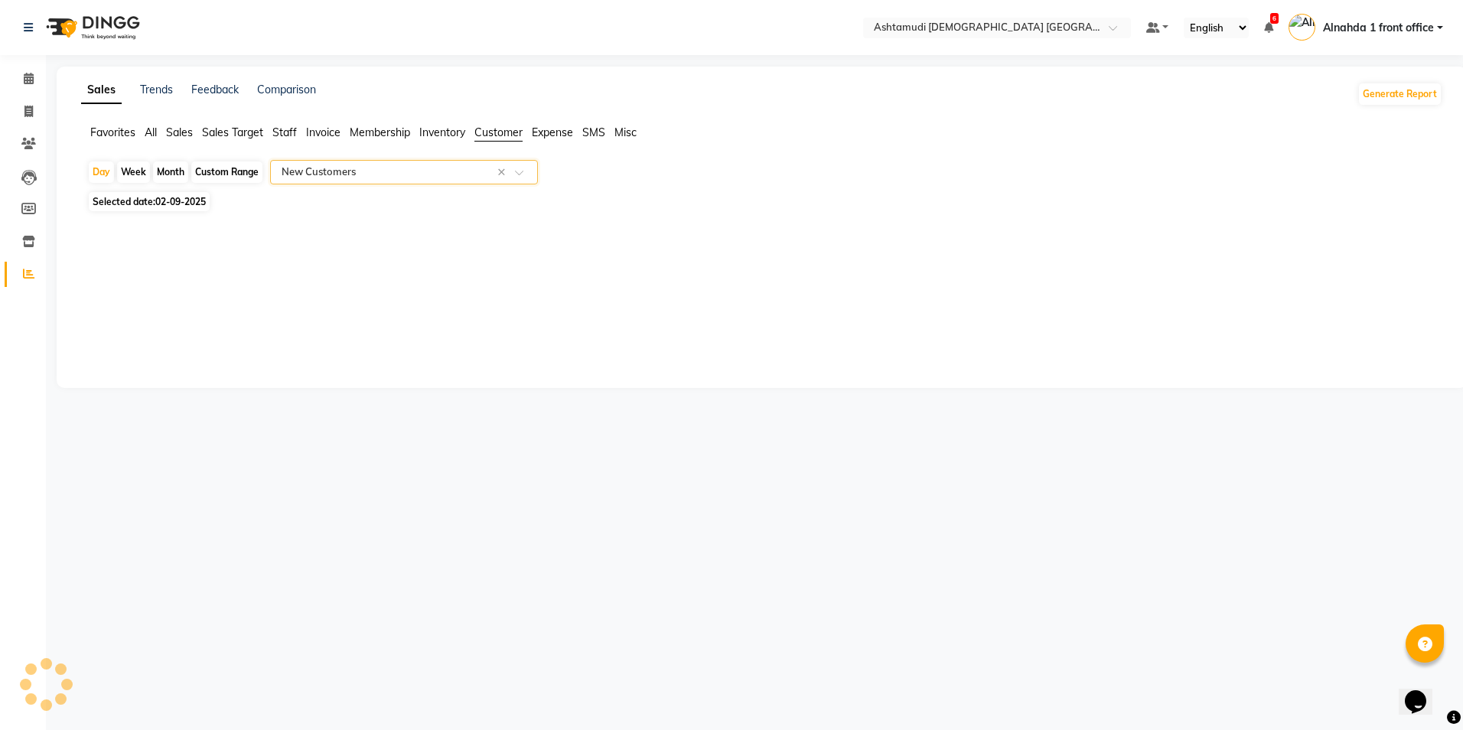
select select "full_report"
select select "csv"
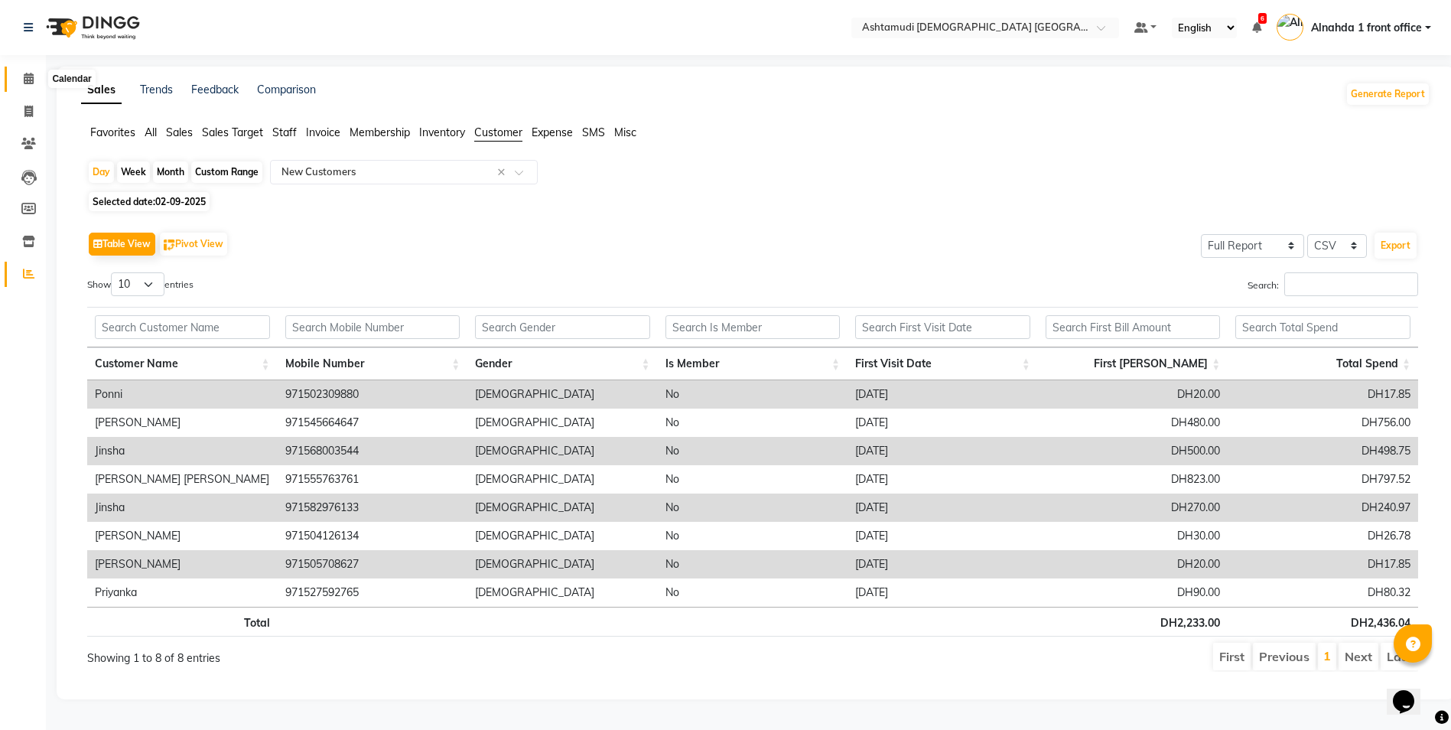
click at [25, 75] on icon at bounding box center [29, 78] width 10 height 11
